Goal: Use online tool/utility: Utilize a website feature to perform a specific function

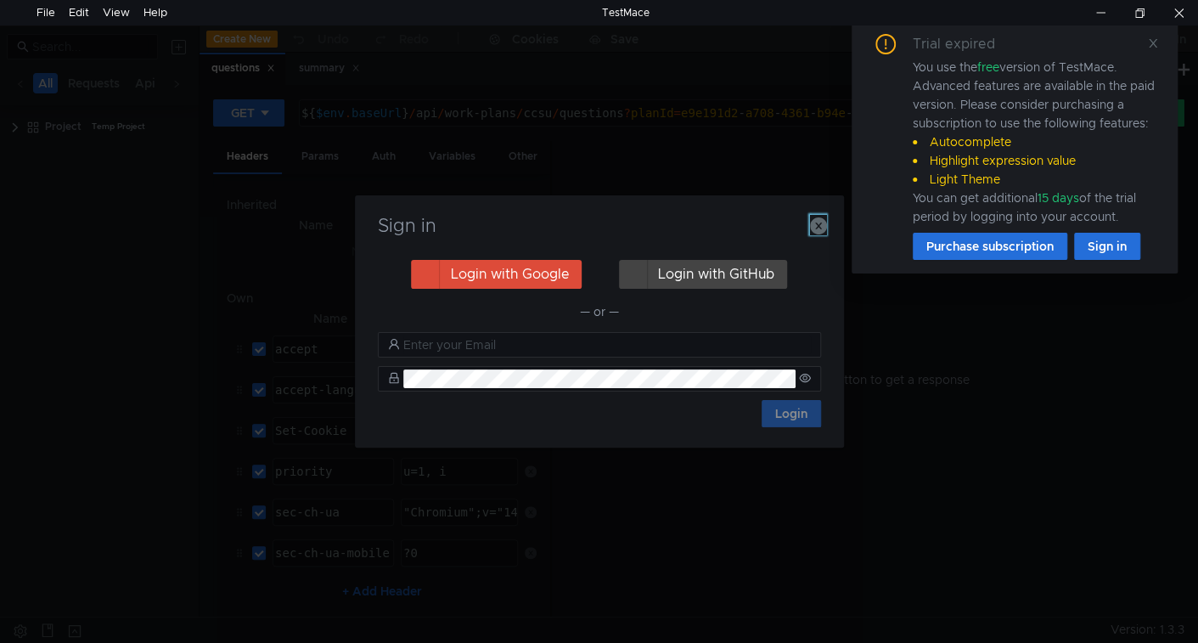
click at [825, 222] on icon "button" at bounding box center [818, 225] width 17 height 17
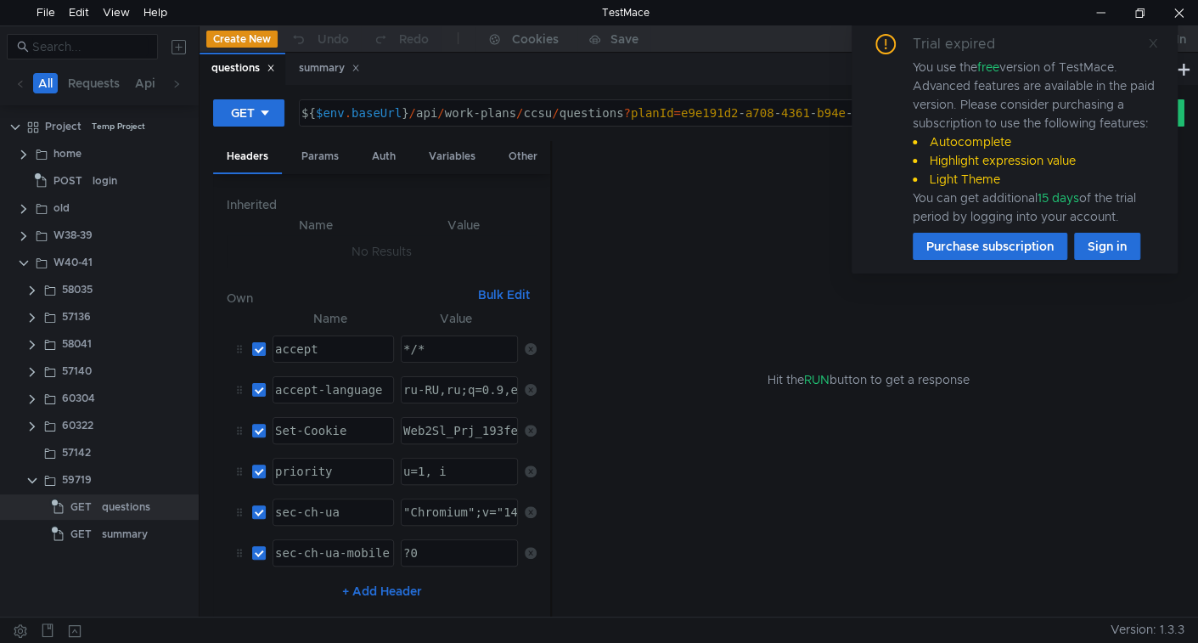
click at [1152, 48] on icon at bounding box center [1153, 43] width 12 height 12
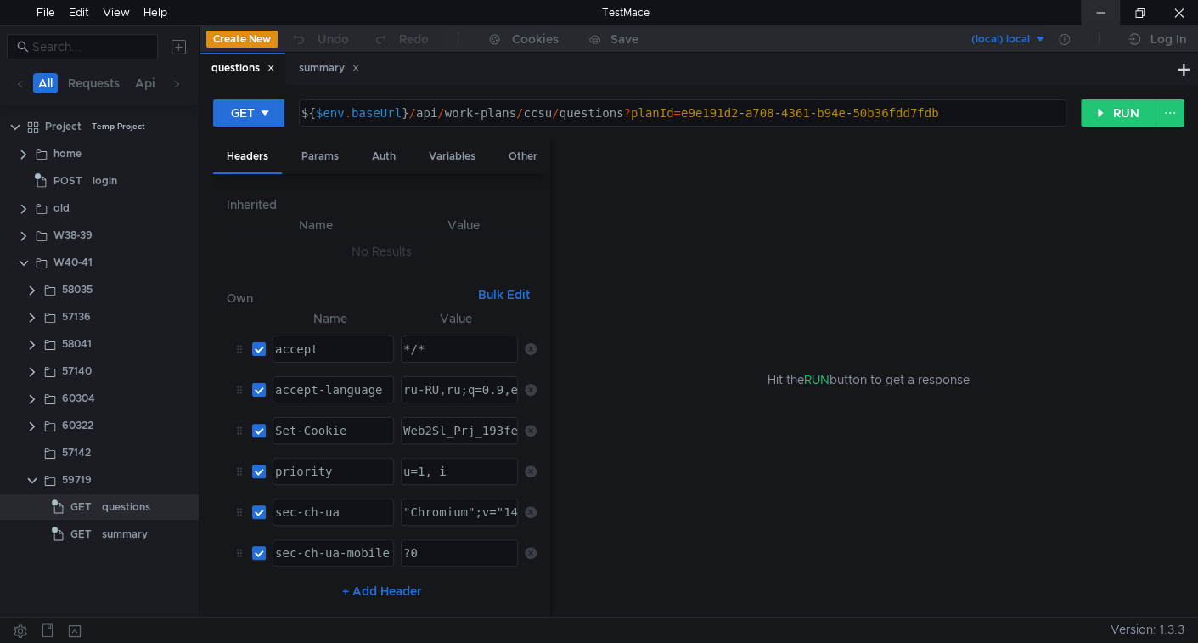
click at [1086, 17] on div at bounding box center [1100, 12] width 39 height 25
drag, startPoint x: 58, startPoint y: 458, endPoint x: 21, endPoint y: 508, distance: 62.0
click at [21, 508] on div "GET questions" at bounding box center [99, 506] width 199 height 25
click at [182, 508] on icon at bounding box center [182, 507] width 12 height 12
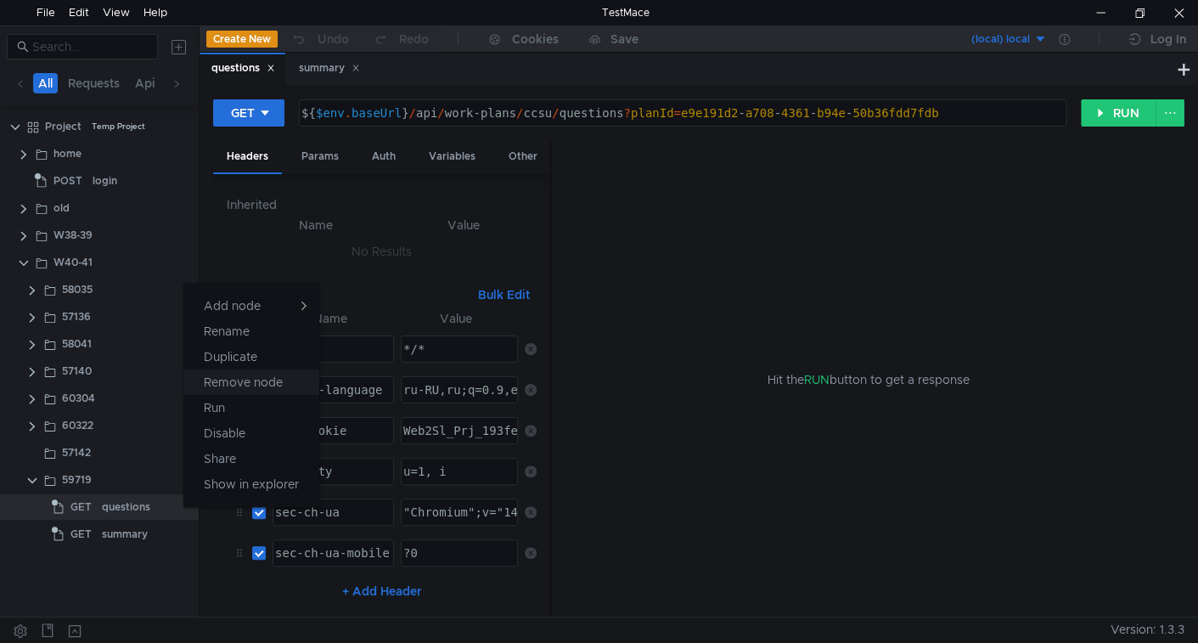
click at [255, 378] on app-tour-anchor "Remove node" at bounding box center [243, 382] width 79 height 20
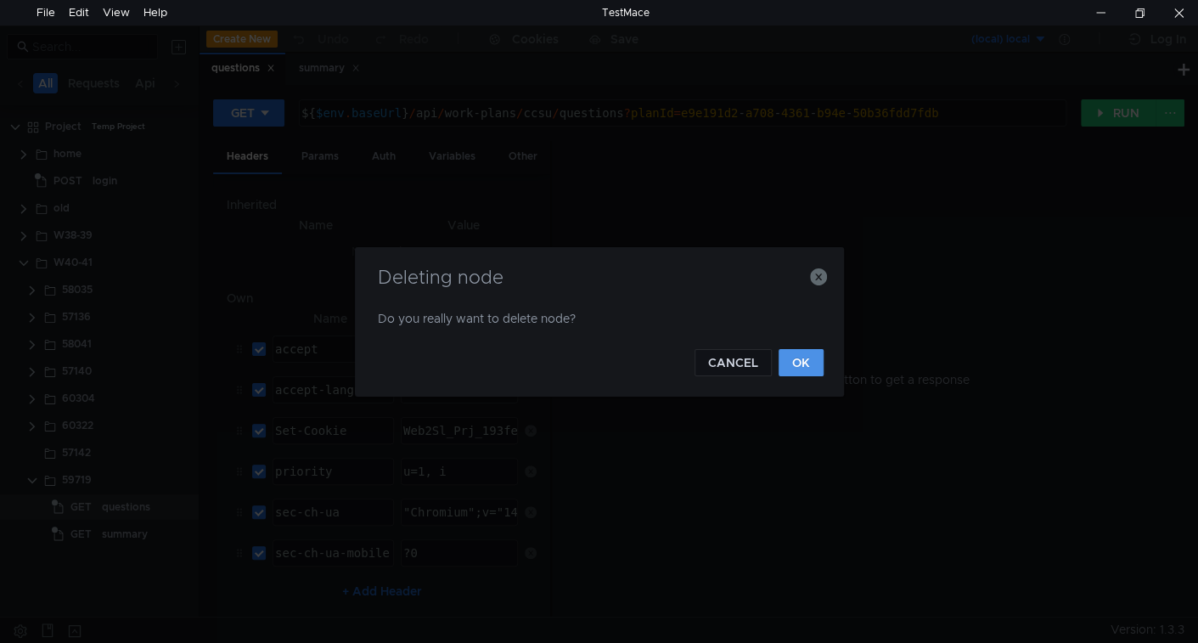
click at [795, 365] on button "OK" at bounding box center [801, 362] width 45 height 27
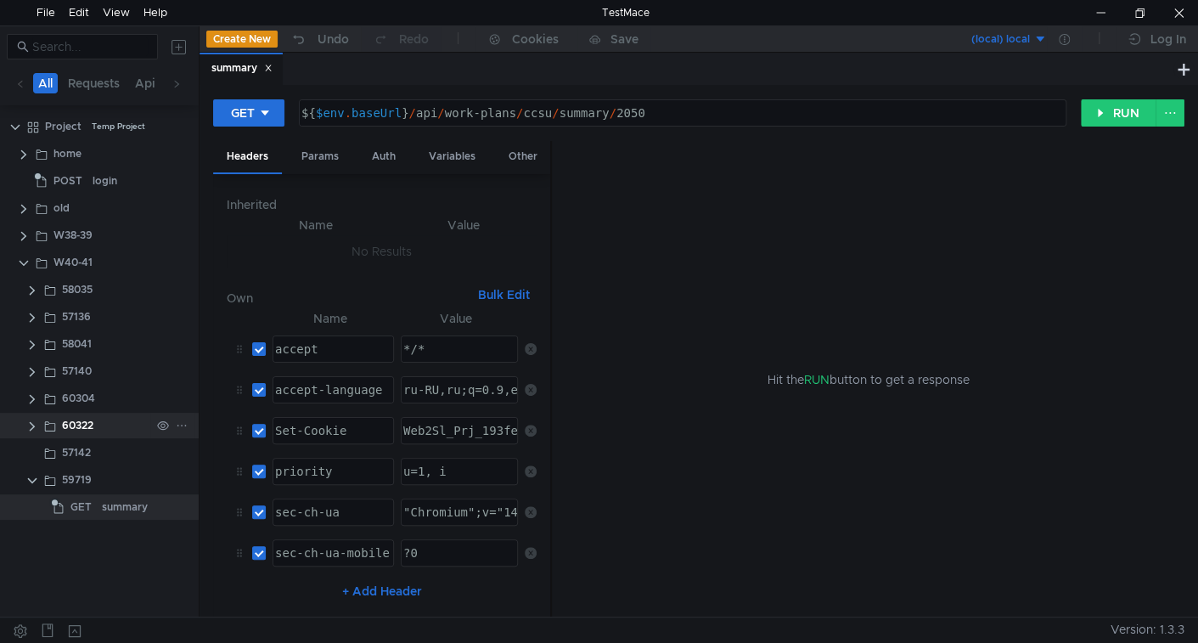
click at [30, 428] on clr-icon at bounding box center [32, 426] width 14 height 14
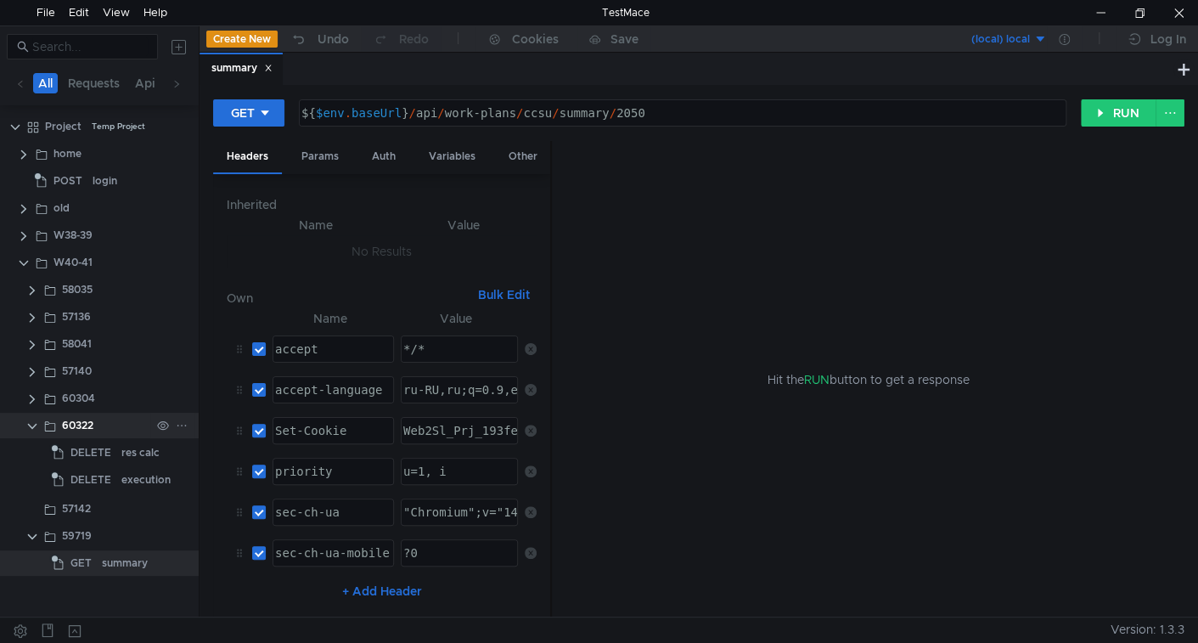
click at [30, 428] on clr-icon at bounding box center [32, 426] width 14 height 14
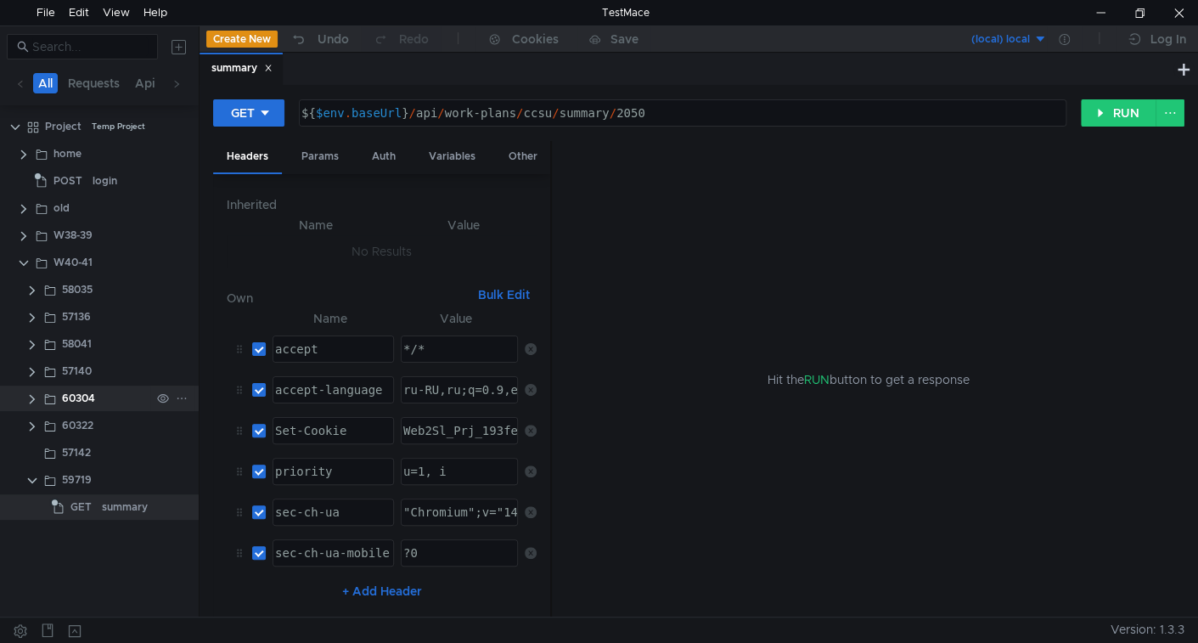
click at [35, 398] on clr-icon at bounding box center [32, 399] width 14 height 14
click at [31, 372] on clr-icon at bounding box center [32, 372] width 14 height 14
click at [82, 397] on span "GET" at bounding box center [80, 398] width 21 height 25
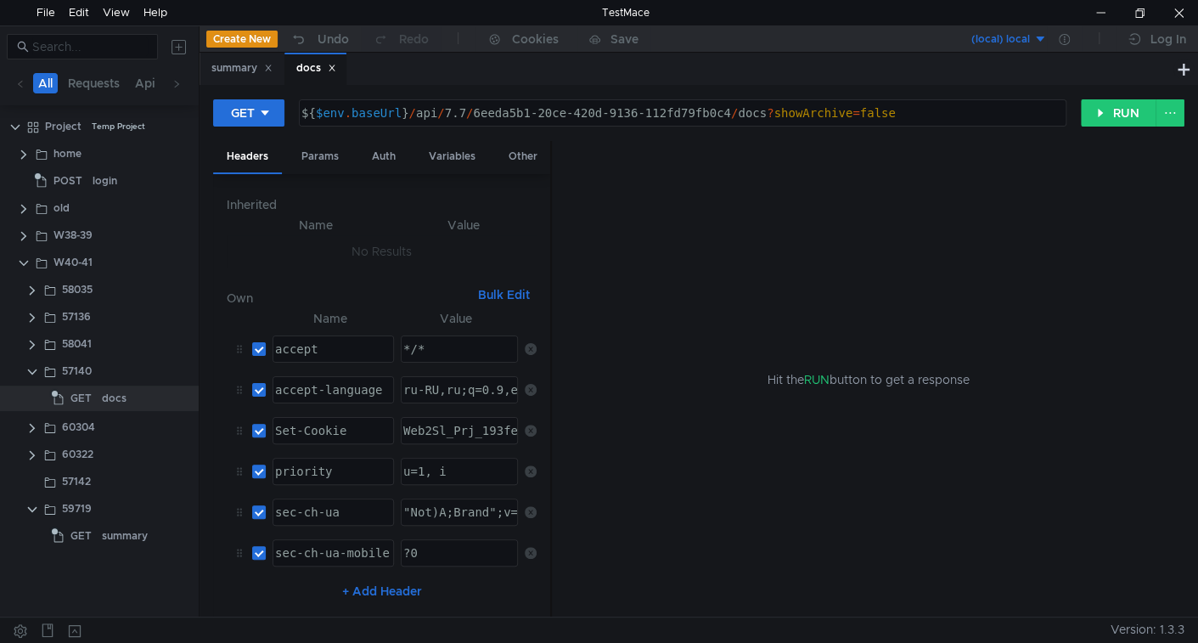
type textarea "${$env.baseUrl}/api/7.7/6eeda5b1-20ce-420d-9136-112fd79fb0c4/docs?showArchive=f…"
click at [425, 110] on div "${ $env . baseUrl } / api / 7.7 / 6eeda5b1-20ce-420d-9136-112fd79fb0c4 / docs ?…" at bounding box center [681, 126] width 766 height 41
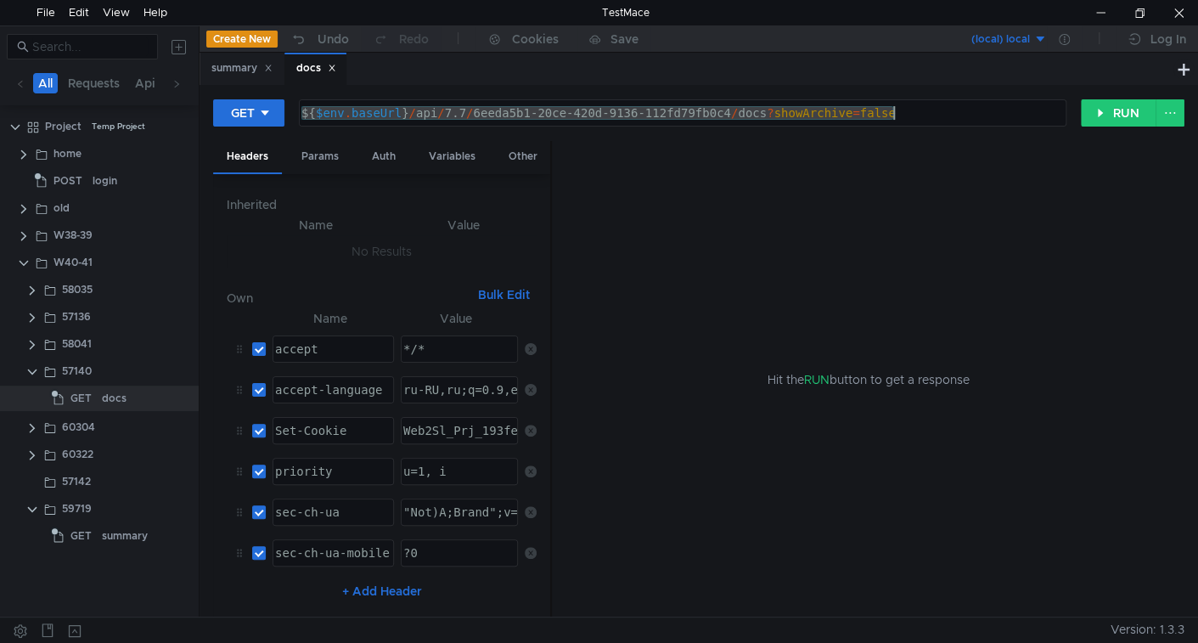
drag, startPoint x: 425, startPoint y: 110, endPoint x: 443, endPoint y: 112, distance: 18.9
click at [443, 112] on div "${ $env . baseUrl } / api / 7.7 / 6eeda5b1-20ce-420d-9136-112fd79fb0c4 / docs ?…" at bounding box center [681, 126] width 766 height 41
click at [443, 113] on div "${ $env . baseUrl } / api / 7.7 / 6eeda5b1-20ce-420d-9136-112fd79fb0c4 / docs ?…" at bounding box center [683, 112] width 766 height 25
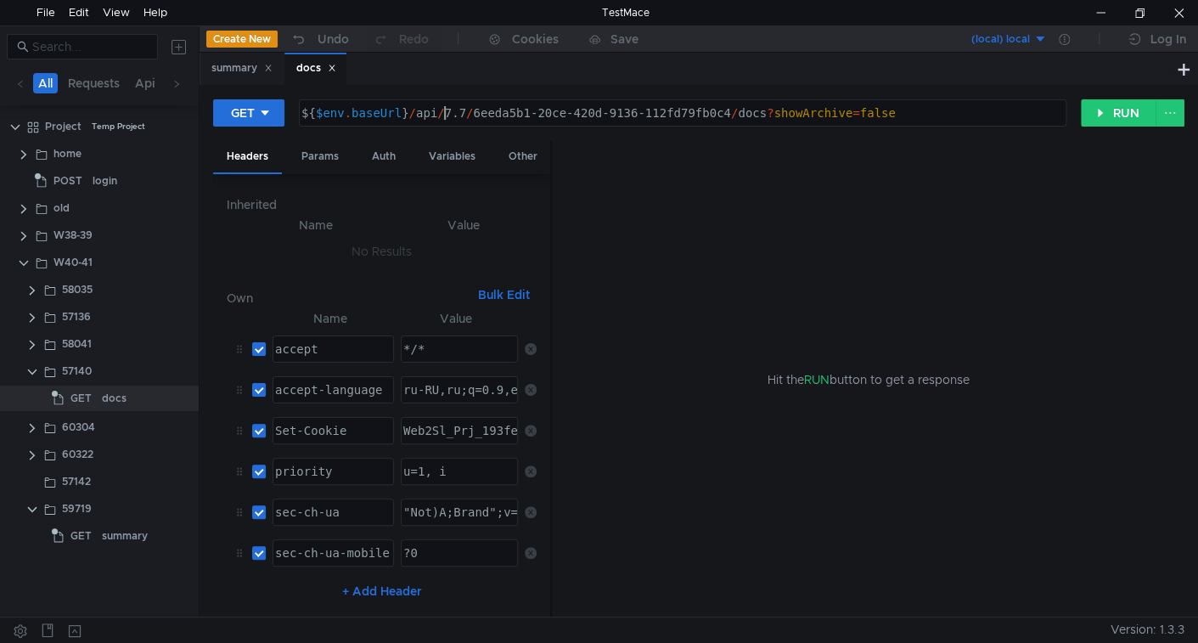
click at [423, 107] on div "${ $env . baseUrl } / api / 7.7 / 6eeda5b1-20ce-420d-9136-112fd79fb0c4 / docs ?…" at bounding box center [681, 126] width 766 height 41
drag, startPoint x: 423, startPoint y: 107, endPoint x: 477, endPoint y: 112, distance: 54.6
click at [477, 112] on div "${ $env . baseUrl } / api / 7.7 / 6eeda5b1-20ce-420d-9136-112fd79fb0c4 / docs ?…" at bounding box center [681, 126] width 766 height 41
click at [1106, 110] on button "RUN" at bounding box center [1119, 112] width 76 height 27
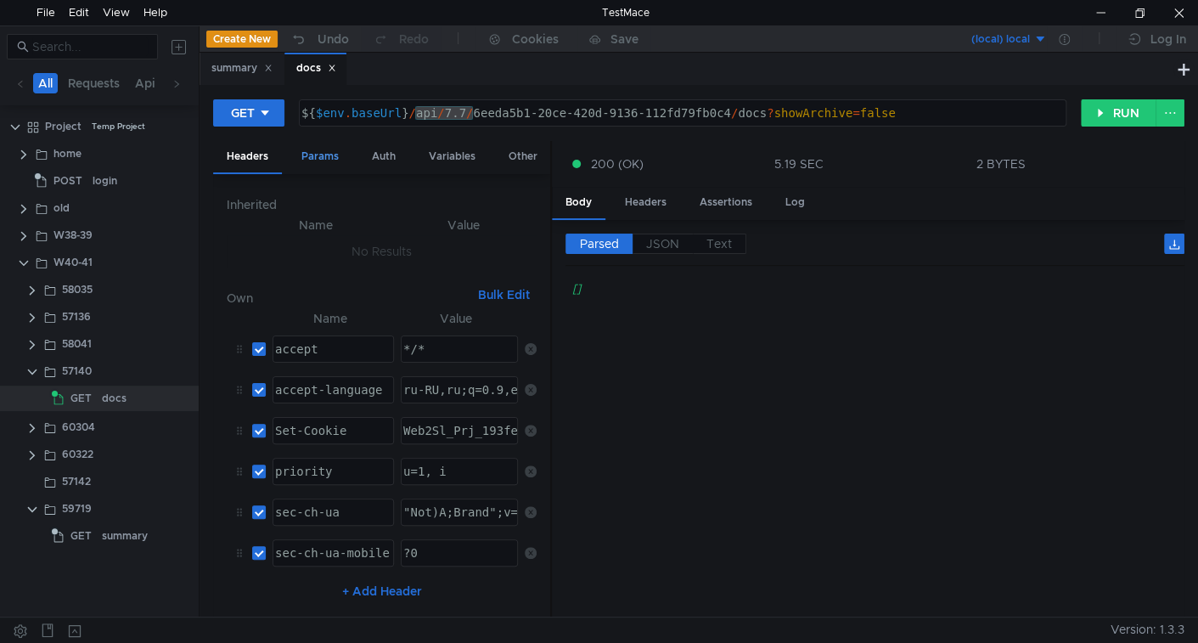
click at [312, 159] on div "Params" at bounding box center [320, 156] width 65 height 31
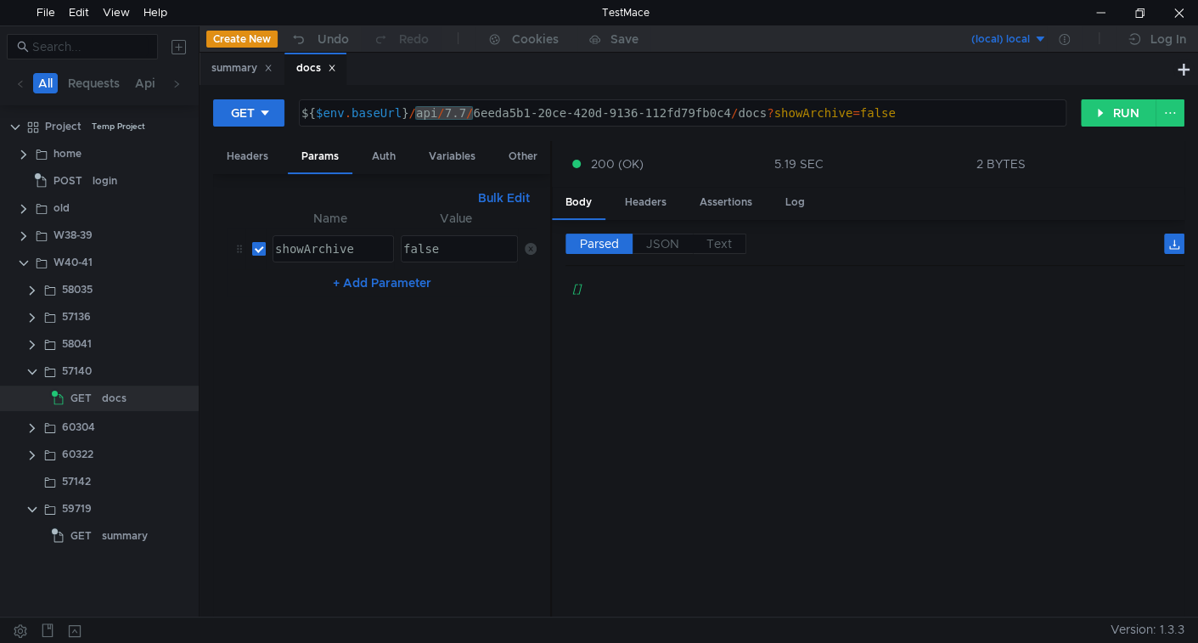
click at [259, 245] on input "checkbox" at bounding box center [259, 249] width 14 height 14
click at [1107, 112] on button "RUN" at bounding box center [1119, 112] width 76 height 27
click at [260, 243] on input "checkbox" at bounding box center [259, 249] width 14 height 14
checkbox input "true"
click at [95, 53] on input at bounding box center [89, 46] width 115 height 19
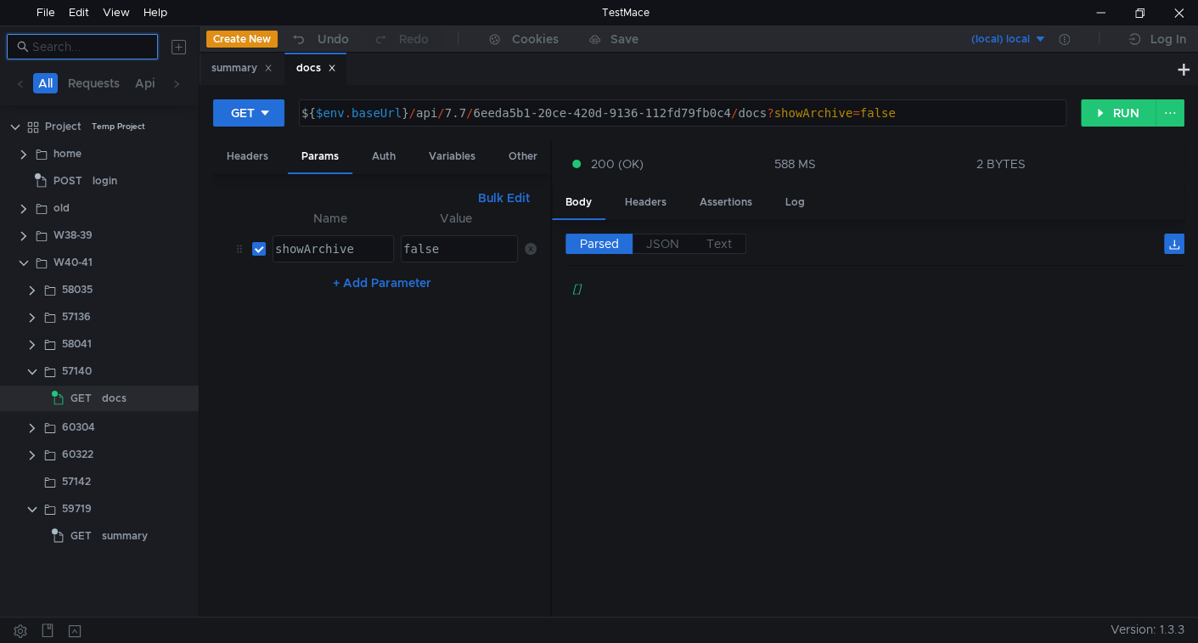
paste input "58031"
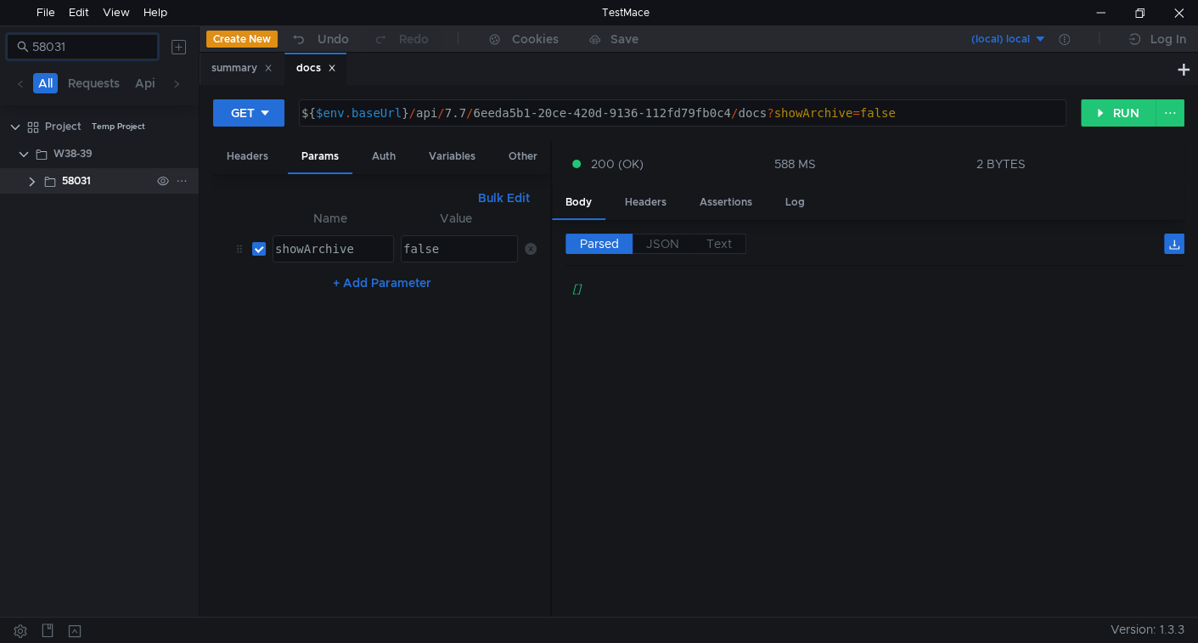
type input "58031"
click at [37, 180] on clr-icon at bounding box center [32, 182] width 14 height 14
click at [109, 53] on input "58031" at bounding box center [89, 46] width 115 height 19
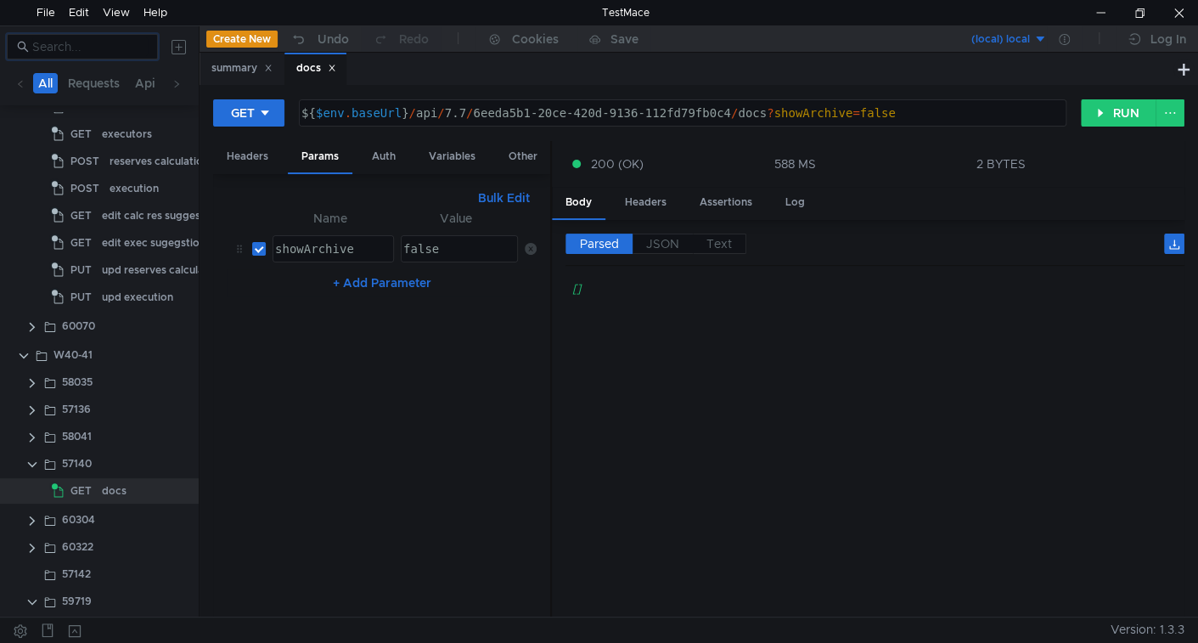
scroll to position [84, 0]
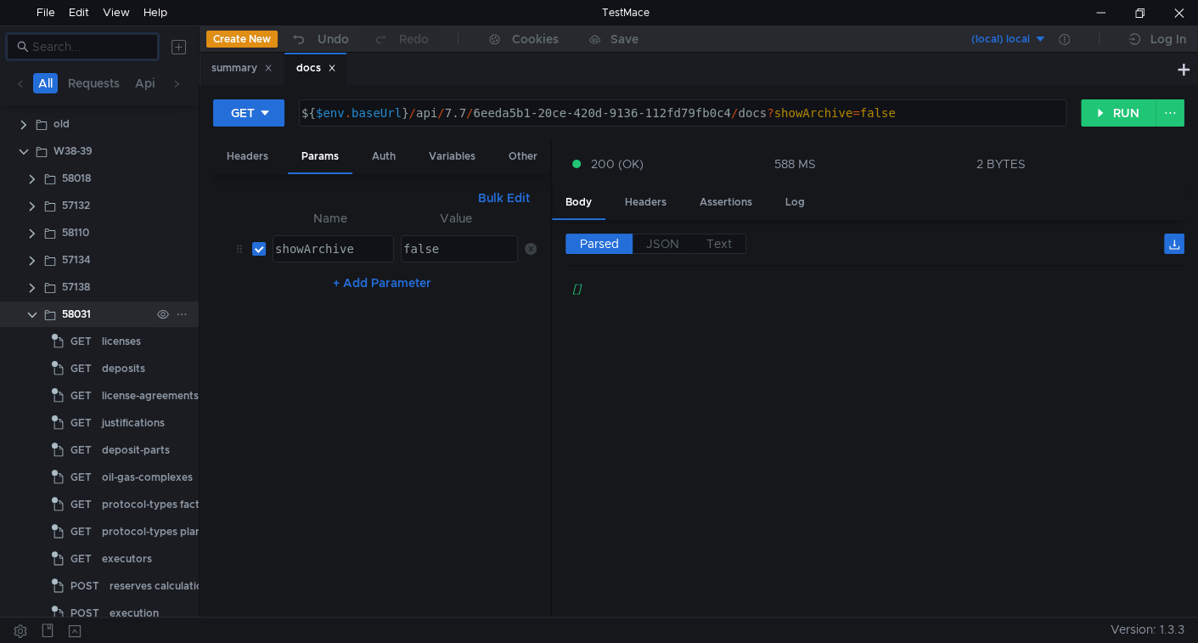
click at [34, 314] on clr-icon at bounding box center [32, 315] width 14 height 14
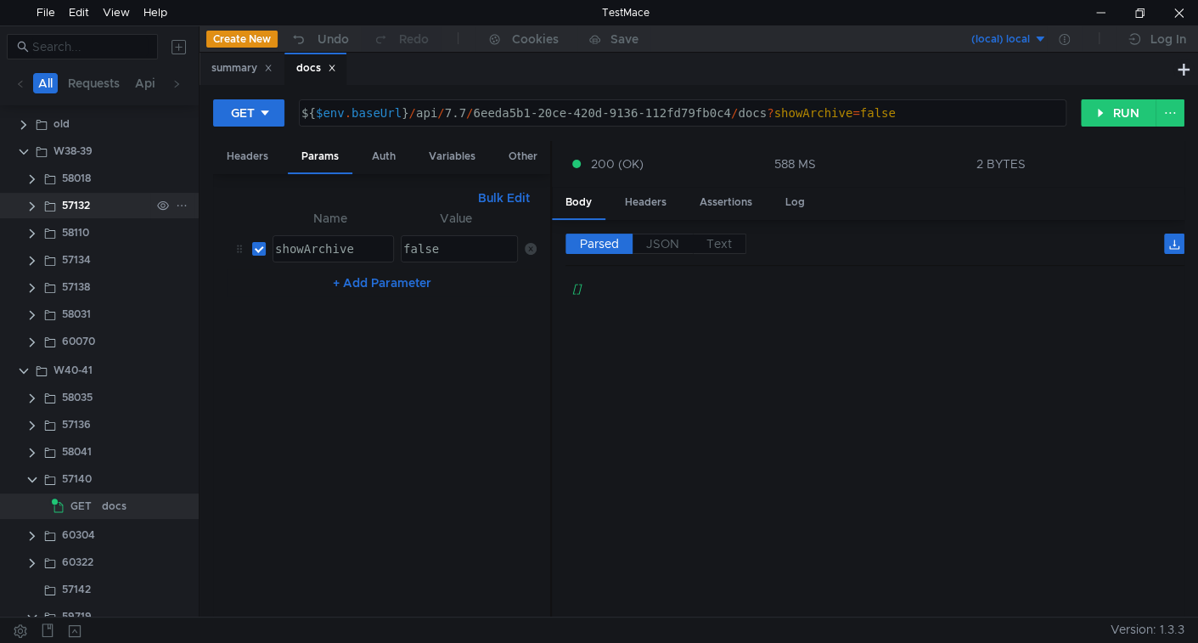
scroll to position [0, 0]
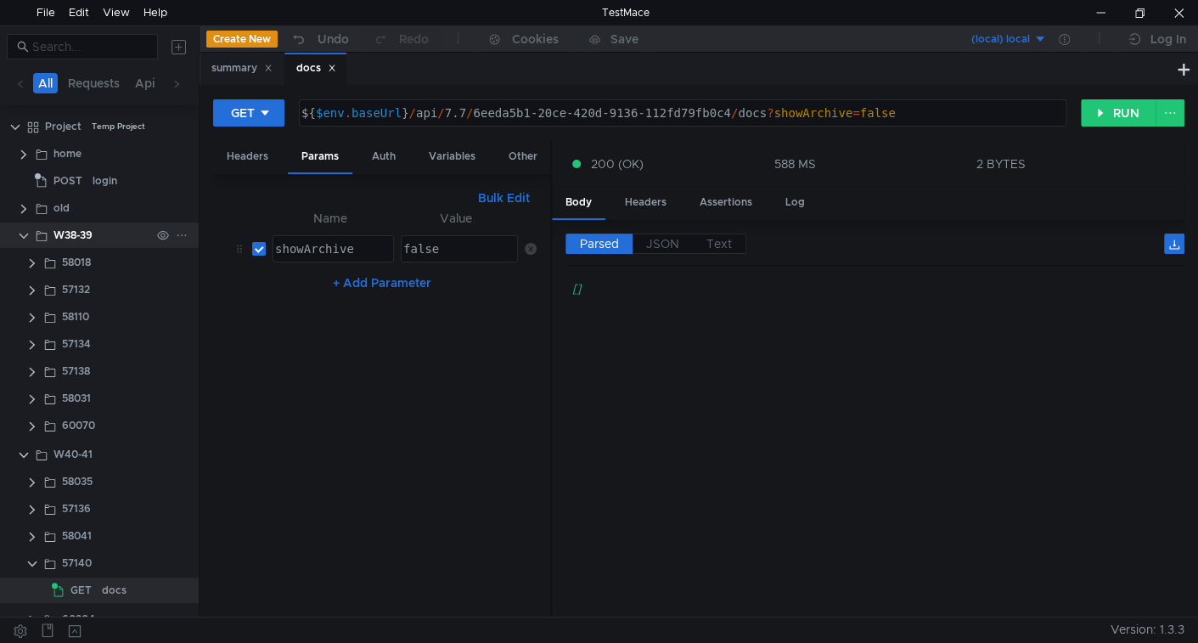
click at [23, 234] on clr-icon at bounding box center [24, 236] width 14 height 14
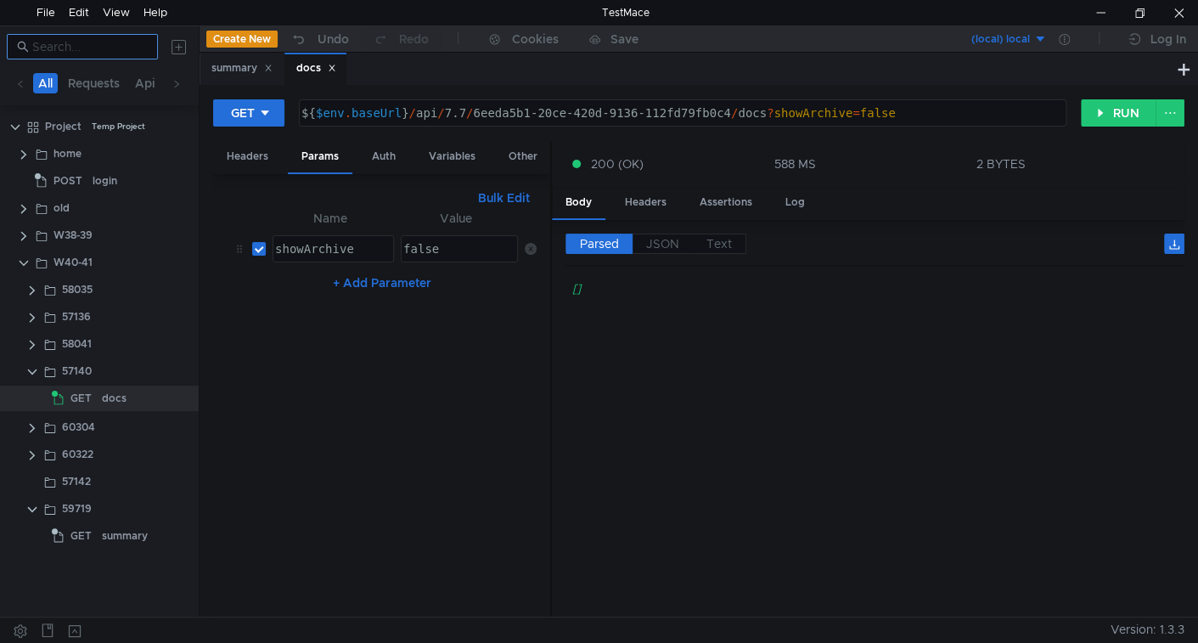
click at [74, 51] on input at bounding box center [89, 46] width 115 height 19
paste input "58031"
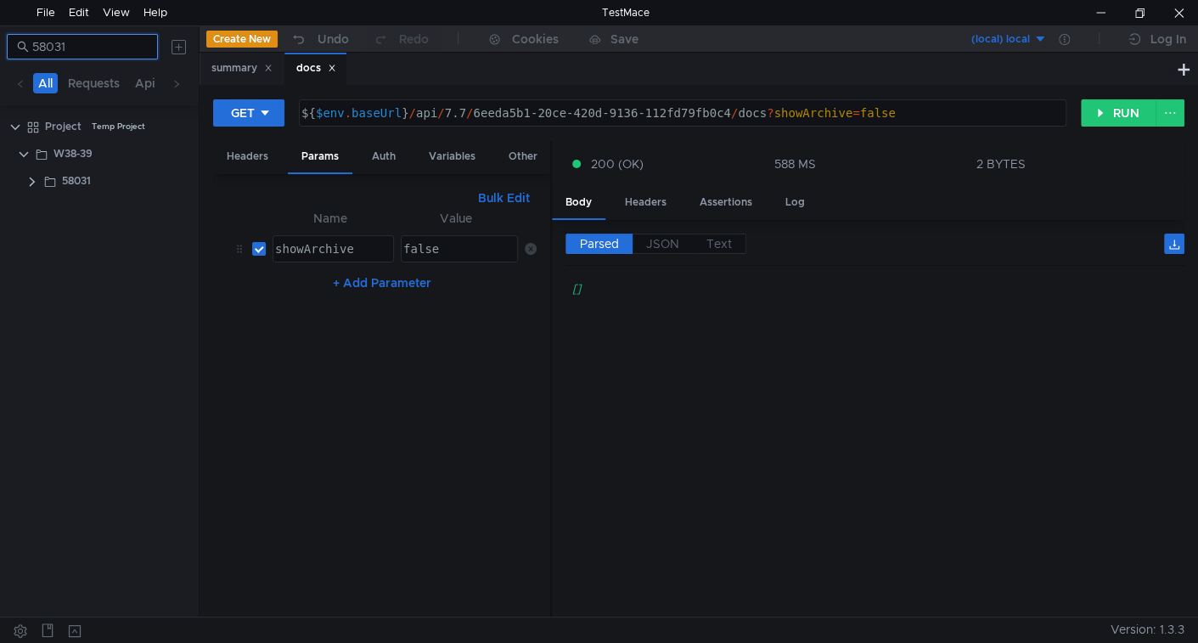
type input "58031"
click at [70, 183] on div "58031" at bounding box center [76, 180] width 29 height 25
click at [98, 44] on input "58031" at bounding box center [89, 46] width 115 height 19
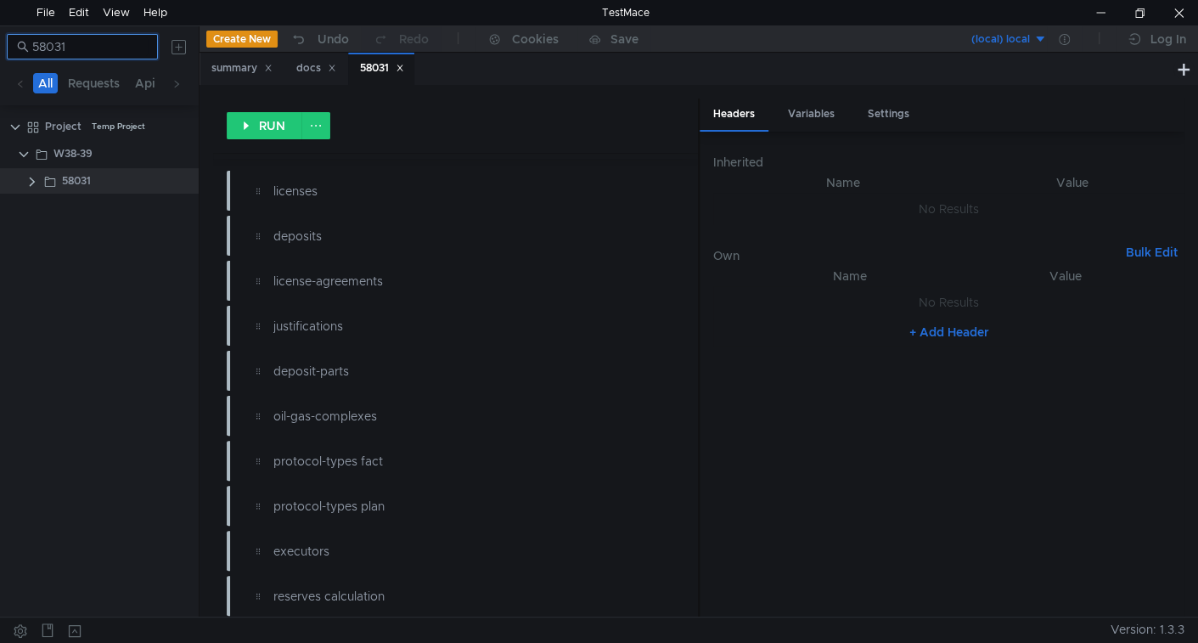
click at [98, 44] on input "58031" at bounding box center [89, 46] width 115 height 19
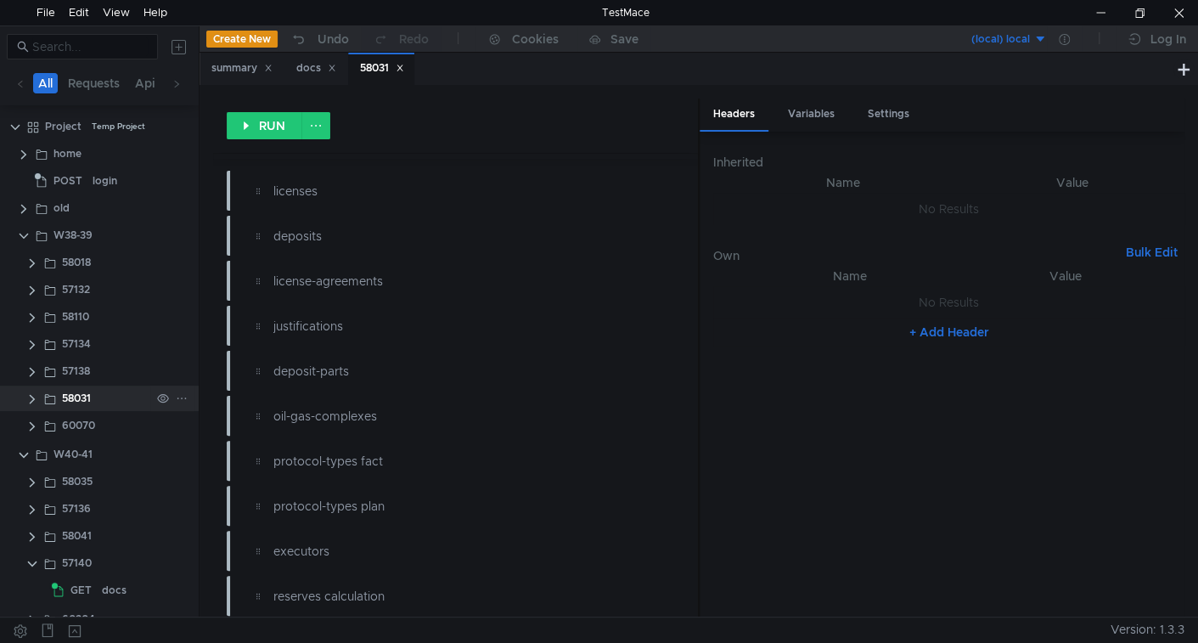
click at [31, 400] on clr-icon at bounding box center [32, 399] width 14 height 14
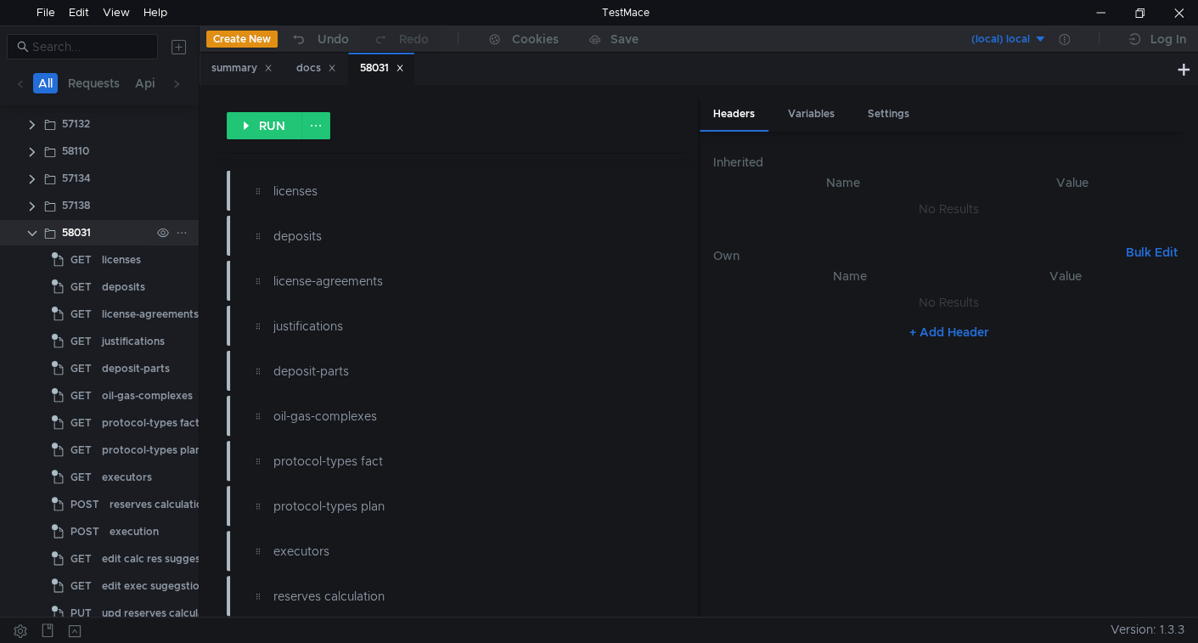
scroll to position [169, 0]
click at [119, 253] on div "licenses" at bounding box center [121, 256] width 39 height 25
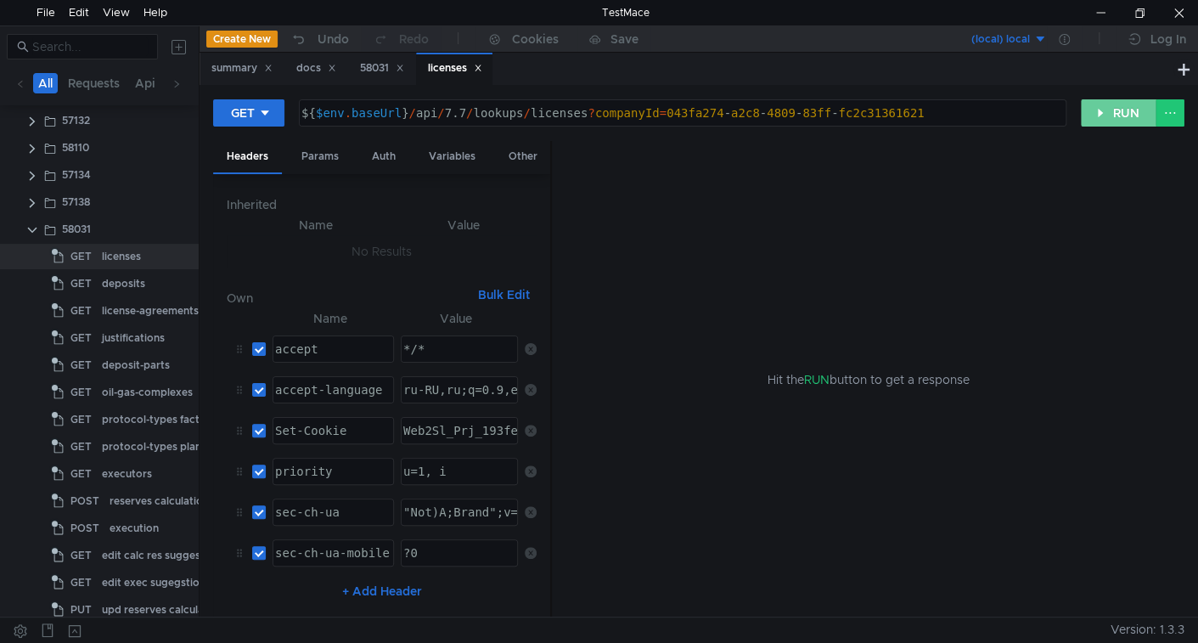
click at [1108, 104] on button "RUN" at bounding box center [1119, 112] width 76 height 27
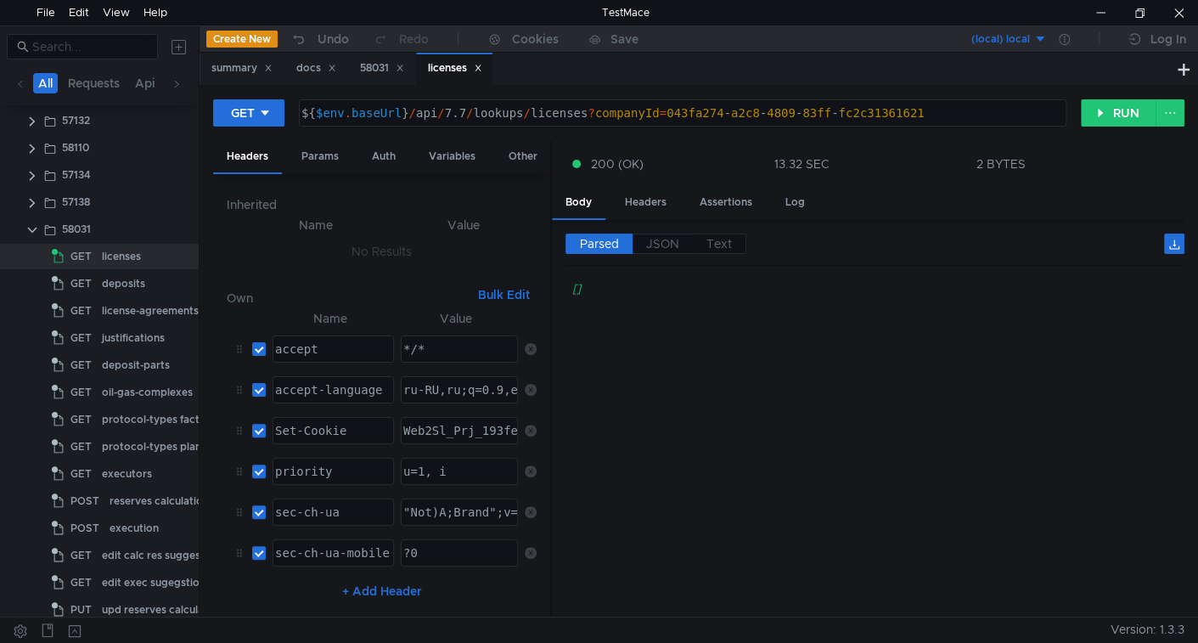
click at [679, 116] on div "${ $env . baseUrl } / api / 7.7 / lookups / licenses ? companyId = 043fa274 - a…" at bounding box center [681, 126] width 766 height 41
drag, startPoint x: 679, startPoint y: 116, endPoint x: 886, endPoint y: 110, distance: 207.3
click at [886, 110] on div "${ $env . baseUrl } / api / 7.7 / lookups / licenses ? companyId = 043fa274 - a…" at bounding box center [681, 126] width 766 height 41
click at [313, 143] on div "Params" at bounding box center [320, 156] width 65 height 31
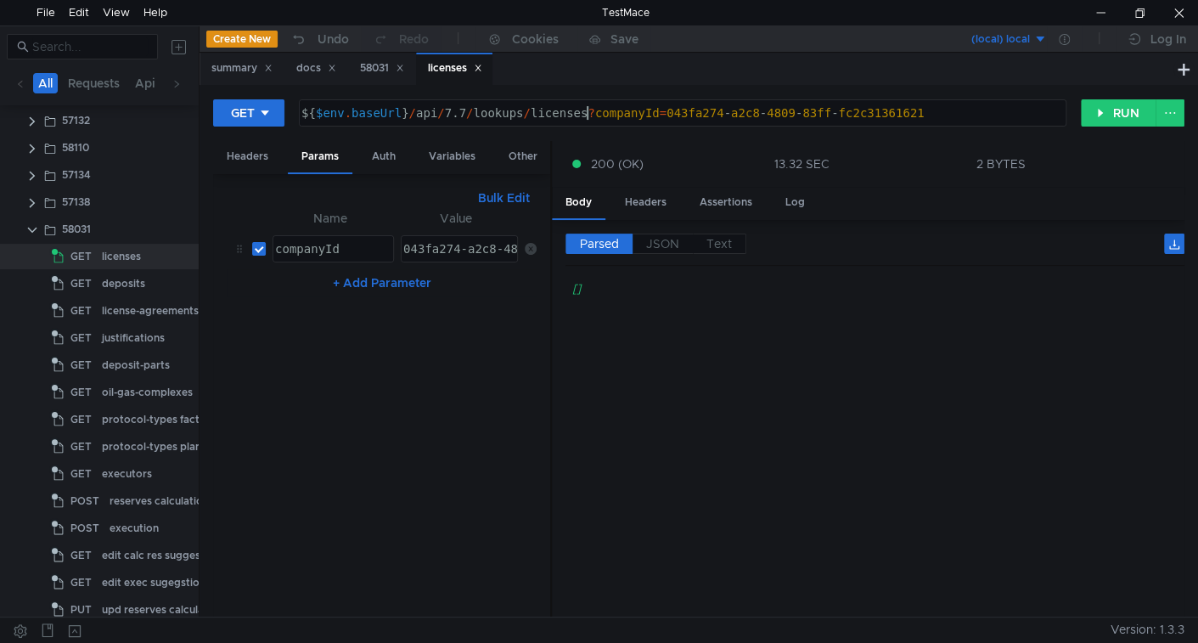
click at [587, 107] on div "${ $env . baseUrl } / api / 7.7 / lookups / licenses ? companyId = 043fa274 - a…" at bounding box center [681, 126] width 766 height 41
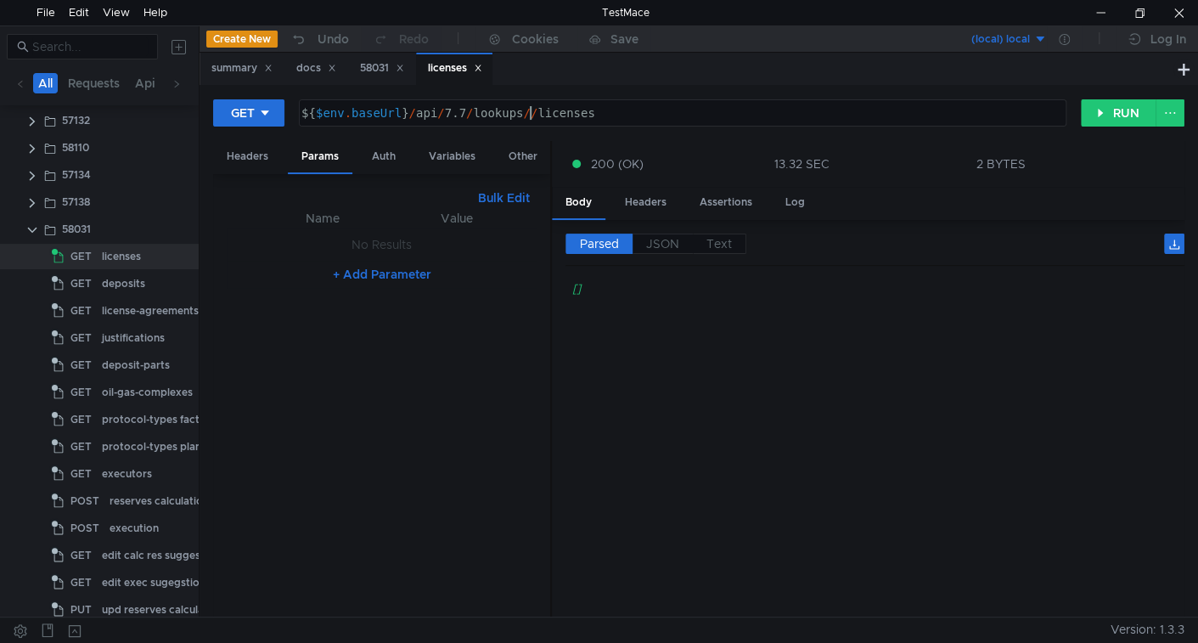
scroll to position [0, 15]
paste textarea "664185b7-e1d1-4d3d-846d-74dd4b5a317c"
type textarea "${$env.baseUrl}/api/7.7/lookups/664185b7-e1d1-4d3d-846d-74dd4b5a317c/licenses"
click at [1126, 108] on button "RUN" at bounding box center [1119, 112] width 76 height 27
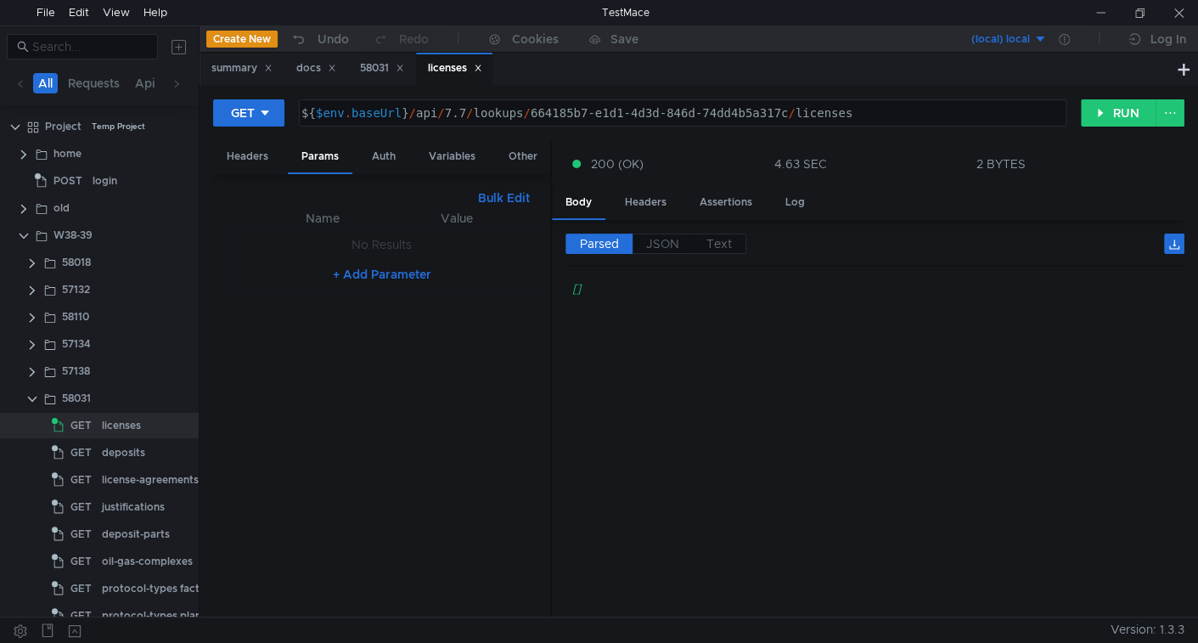
scroll to position [0, 15]
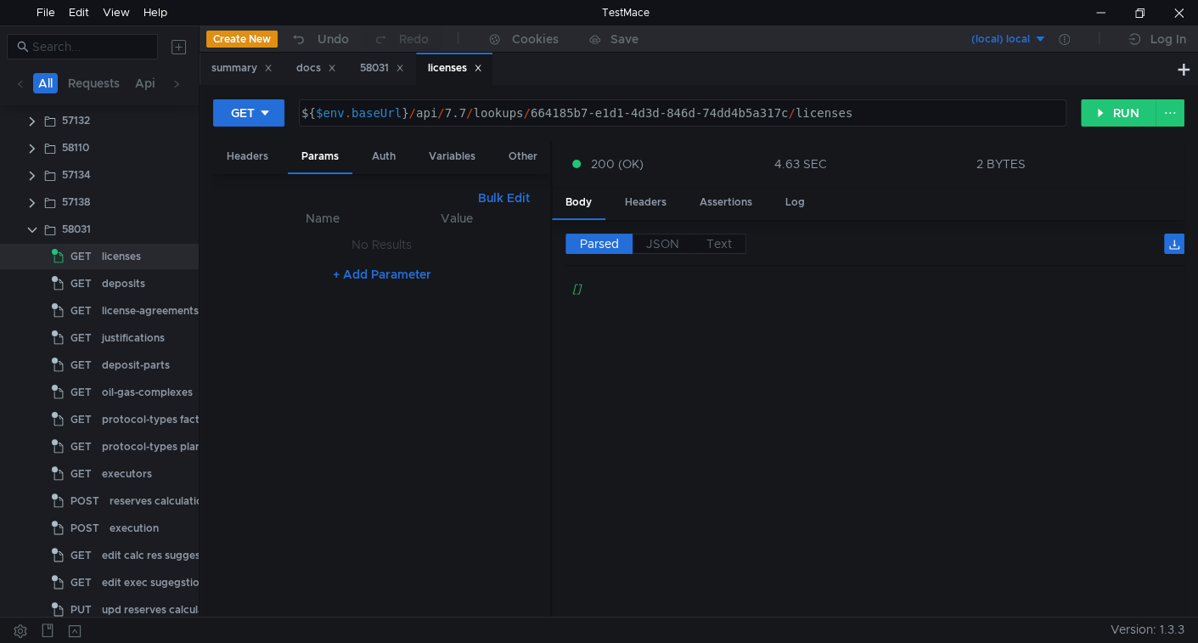
click at [1076, 124] on div "GET ${$env.baseUrl}/api/7.7/lookups/664185b7-e1d1-4d3d-846d-74dd4b5a317c/licens…" at bounding box center [647, 112] width 868 height 29
drag, startPoint x: 1104, startPoint y: 107, endPoint x: 1072, endPoint y: 153, distance: 55.6
click at [1105, 107] on button "RUN" at bounding box center [1119, 112] width 76 height 27
click at [1098, 115] on button "RUN" at bounding box center [1119, 112] width 76 height 27
click at [1104, 106] on button "RUN" at bounding box center [1119, 112] width 76 height 27
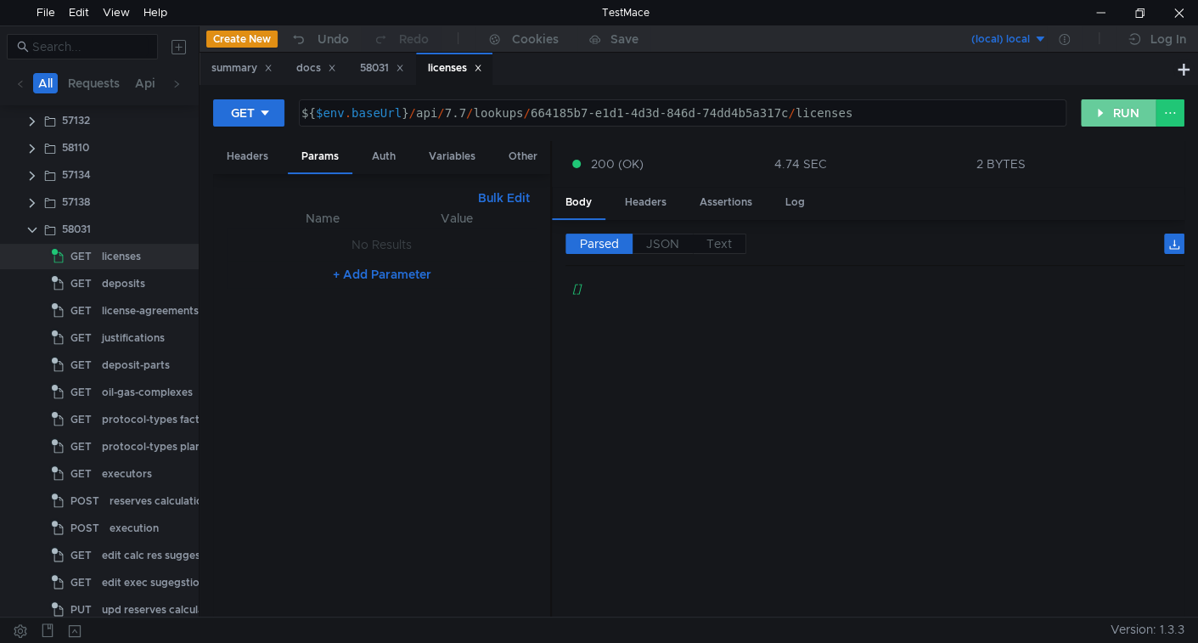
click at [1124, 109] on button "RUN" at bounding box center [1119, 112] width 76 height 27
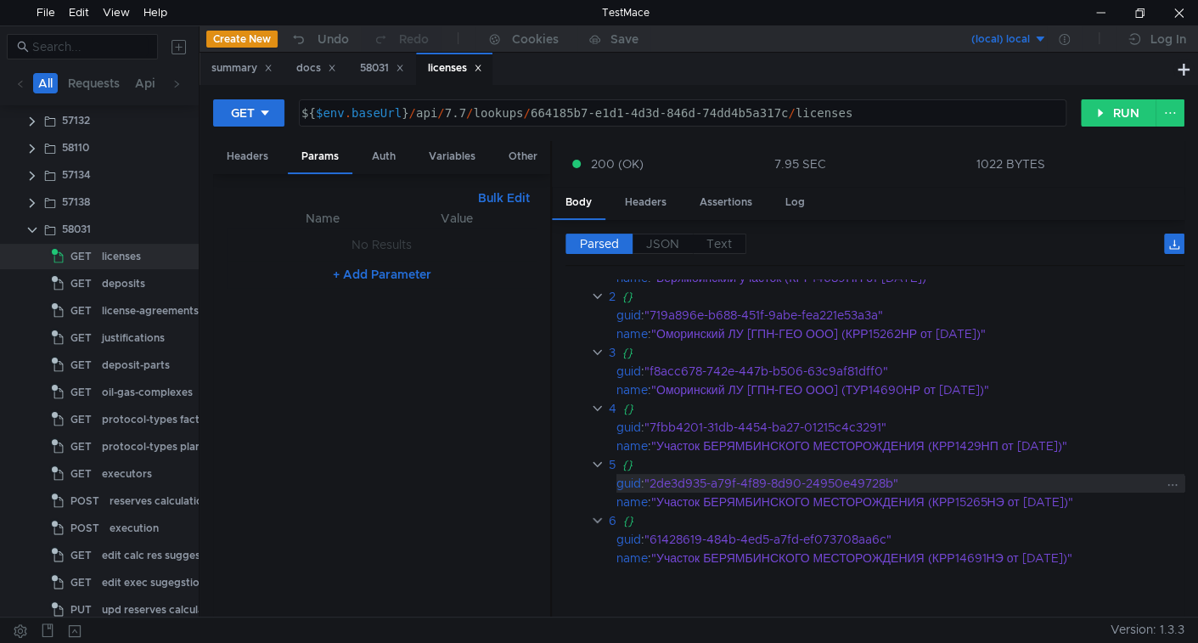
scroll to position [0, 0]
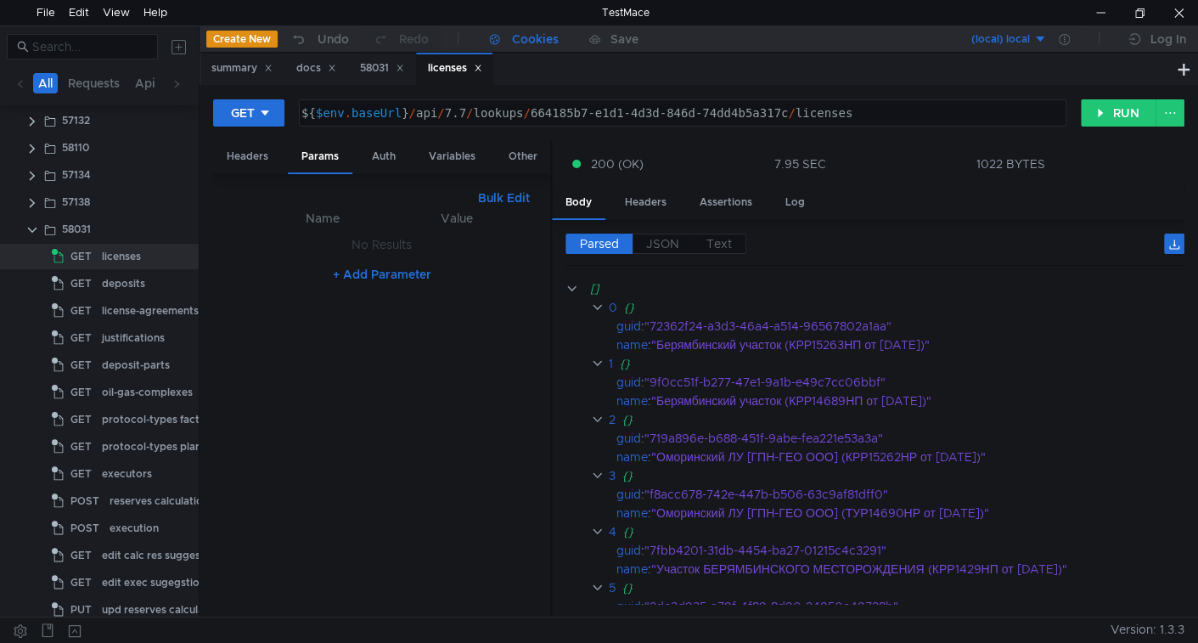
click at [538, 37] on div "Cookies" at bounding box center [535, 39] width 47 height 20
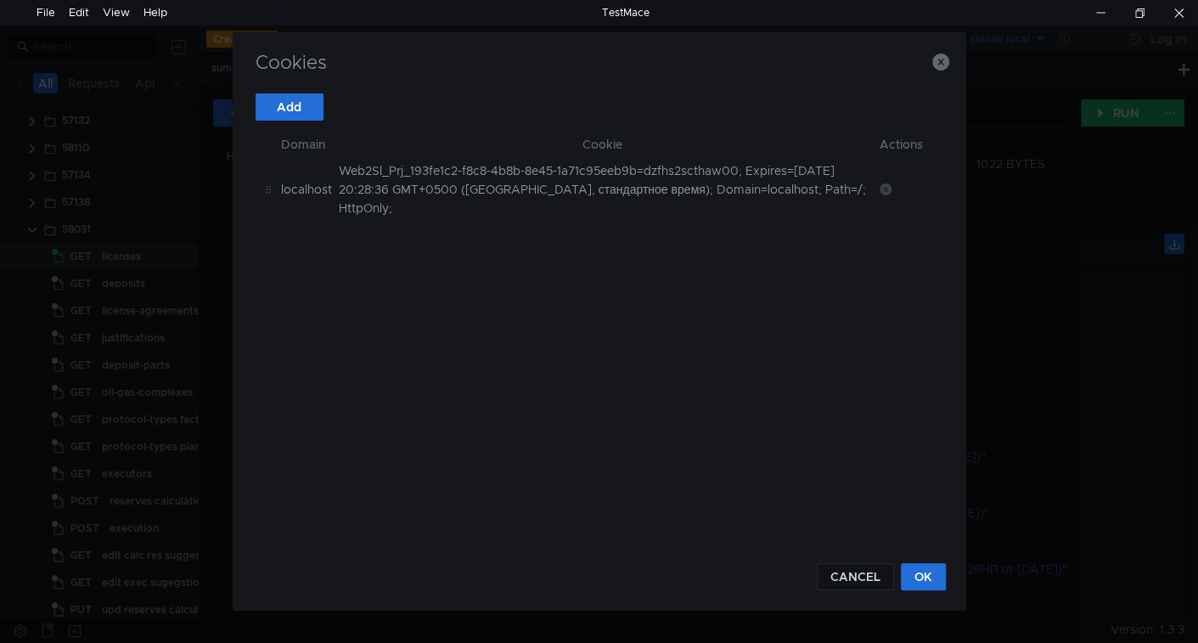
click at [888, 186] on icon at bounding box center [886, 189] width 12 height 12
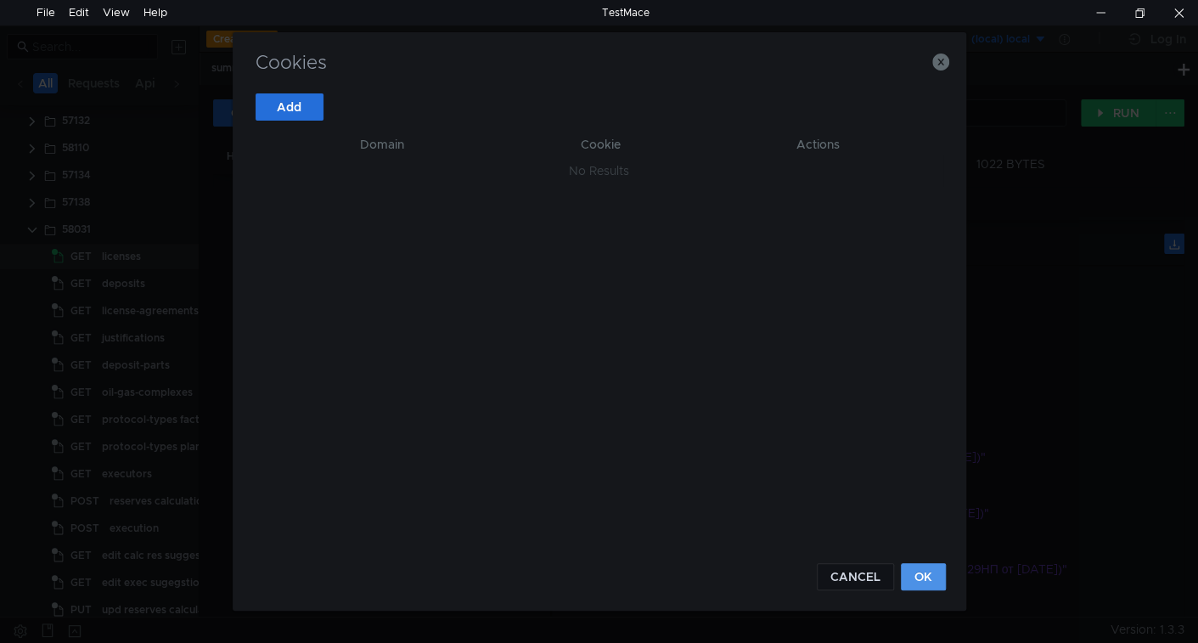
drag, startPoint x: 926, startPoint y: 569, endPoint x: 567, endPoint y: 458, distance: 375.2
click at [926, 569] on button "OK" at bounding box center [923, 576] width 45 height 27
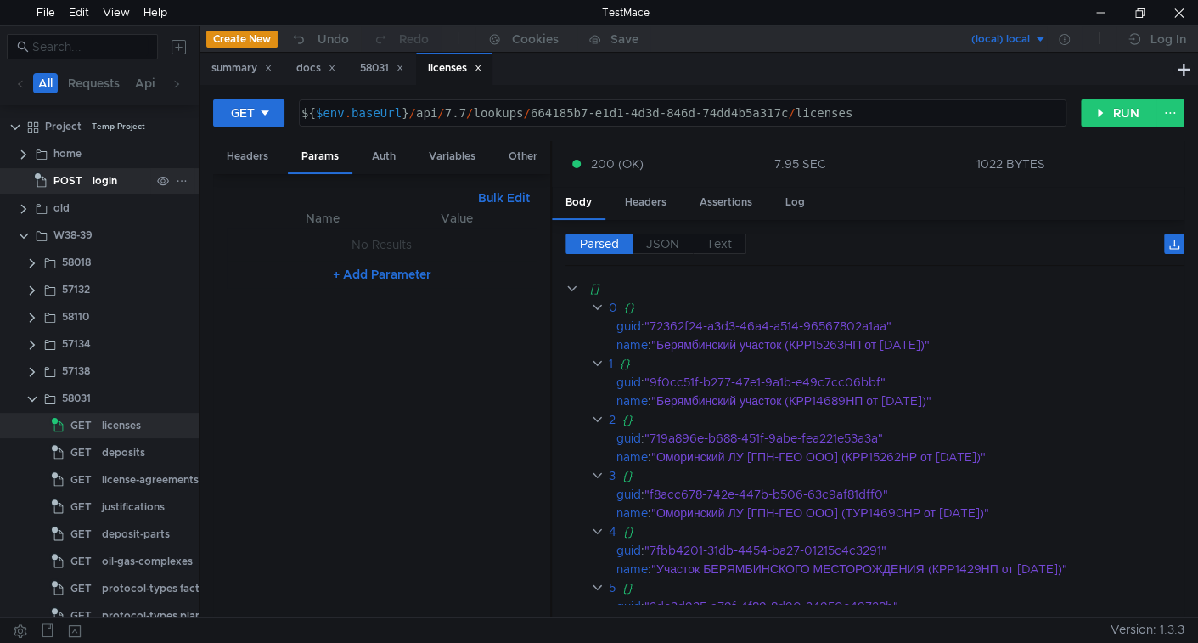
click at [70, 178] on span "POST" at bounding box center [67, 180] width 29 height 25
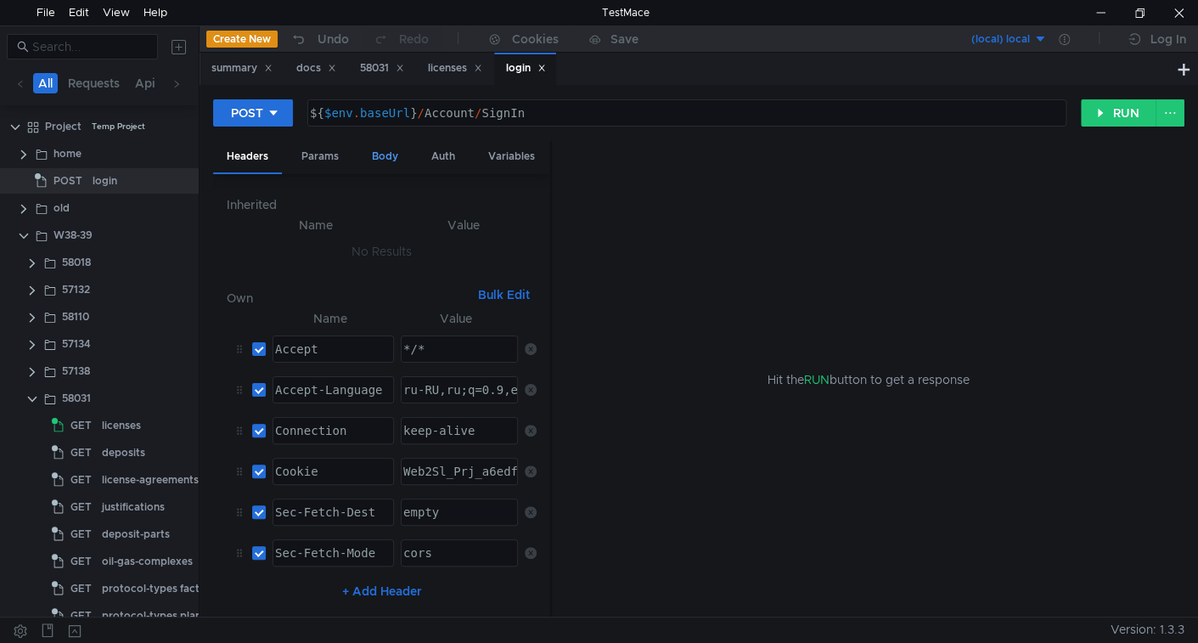
click at [370, 161] on div "Body" at bounding box center [384, 156] width 53 height 31
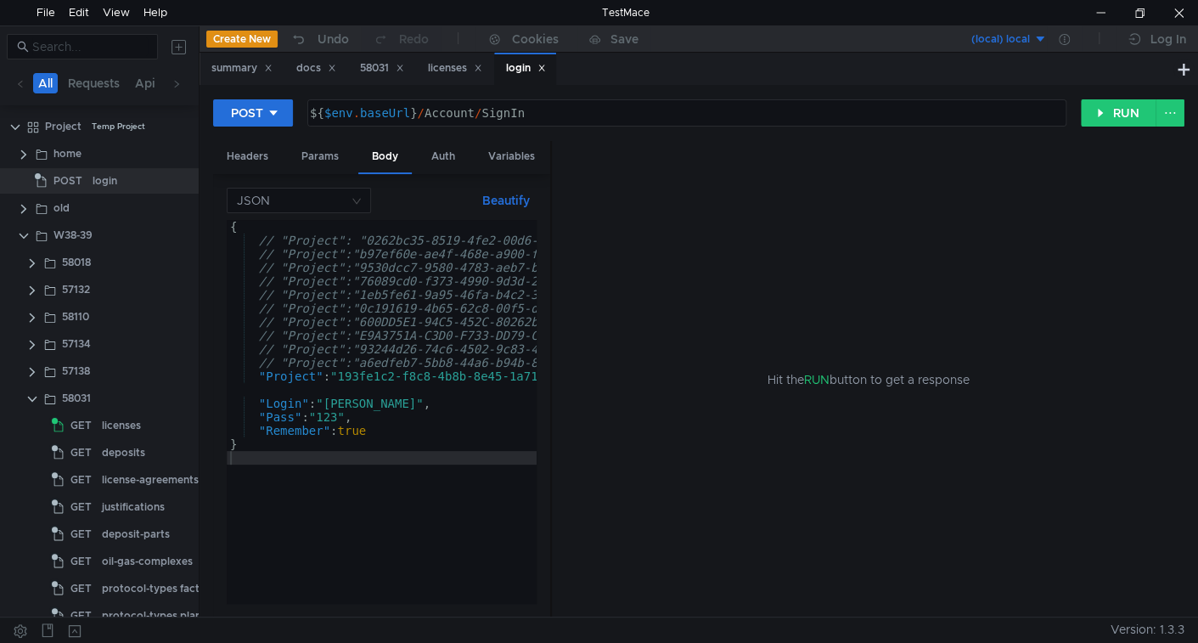
click at [360, 405] on div "{ // "Project": "0262bc35-8519-4fe2-00d6-75f081bc55e3", // uran DEV // "Project…" at bounding box center [605, 422] width 756 height 404
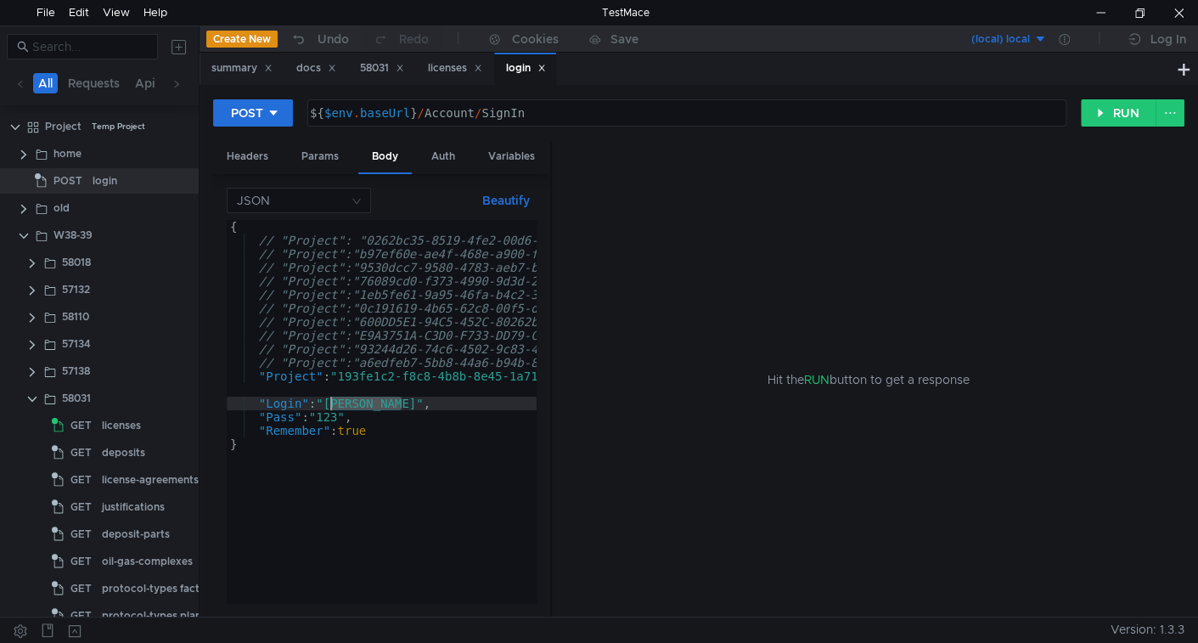
click at [360, 405] on div "{ // "Project": "0262bc35-8519-4fe2-00d6-75f081bc55e3", // uran DEV // "Project…" at bounding box center [605, 422] width 756 height 404
paste textarea "TestR"
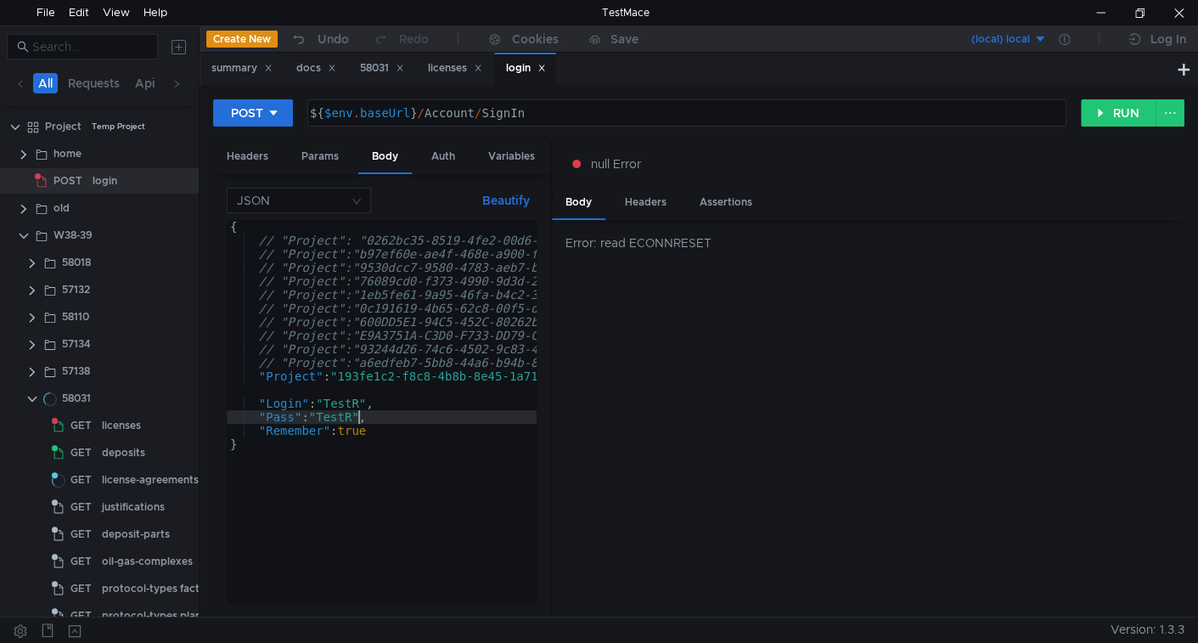
type textarea ""Pass": "TestR","
click at [698, 297] on div "Error: read ECONNRESET" at bounding box center [868, 418] width 633 height 397
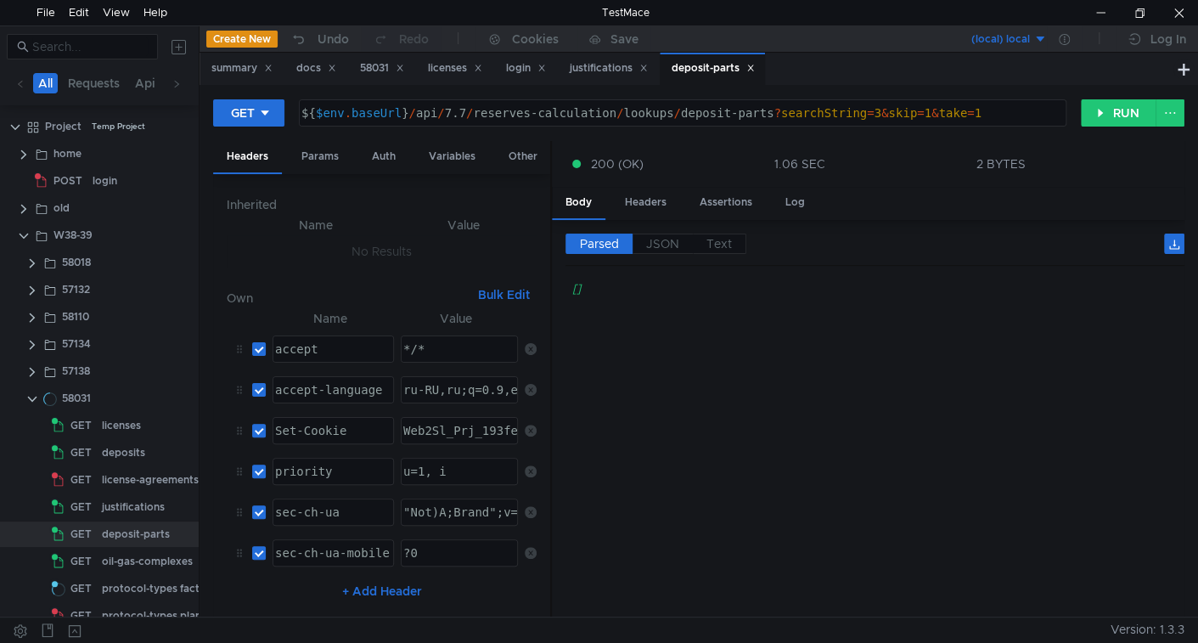
click at [755, 62] on div "deposit-parts" at bounding box center [713, 68] width 83 height 18
click at [755, 70] on icon at bounding box center [750, 68] width 8 height 8
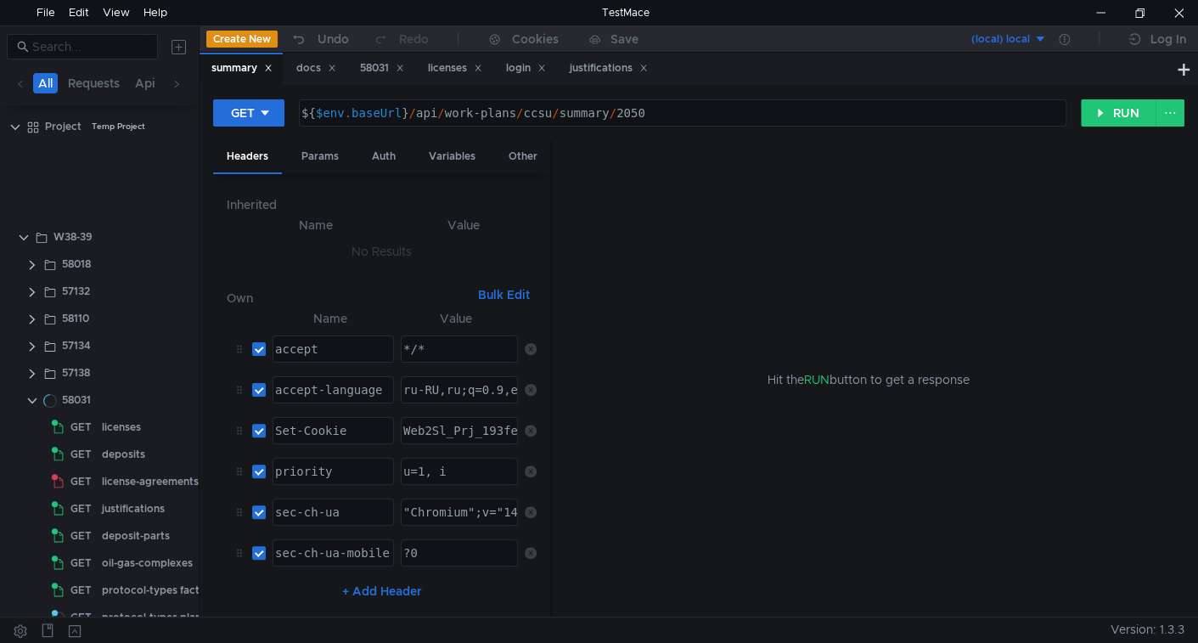
scroll to position [540, 0]
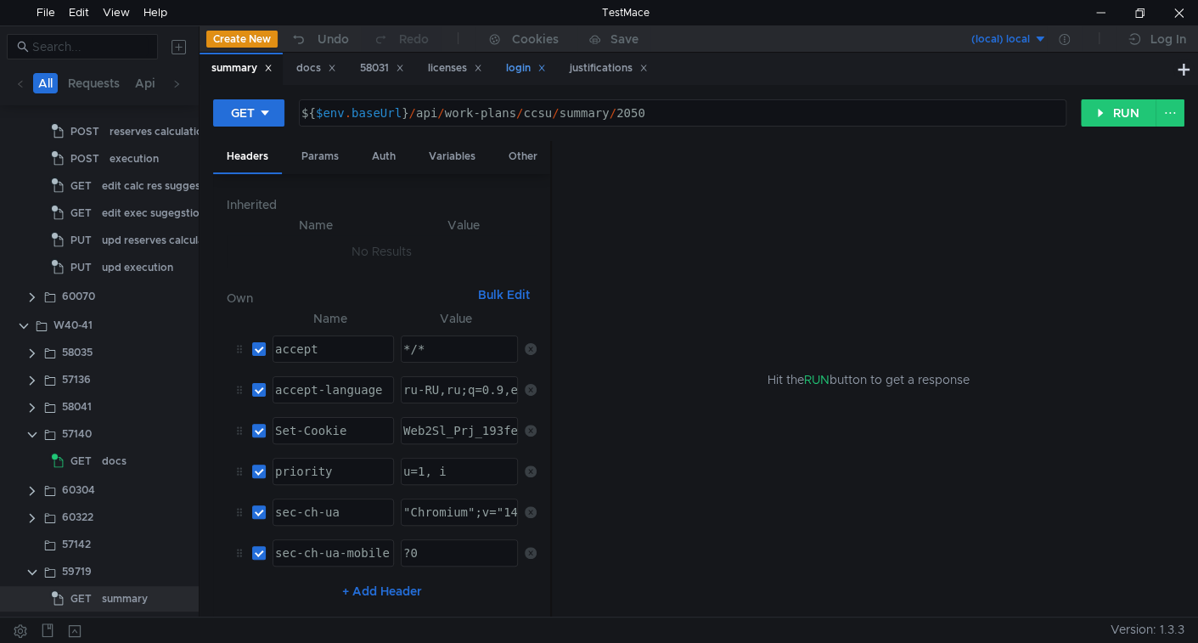
click at [646, 68] on icon at bounding box center [643, 68] width 6 height 6
click at [512, 69] on div "login" at bounding box center [525, 68] width 62 height 31
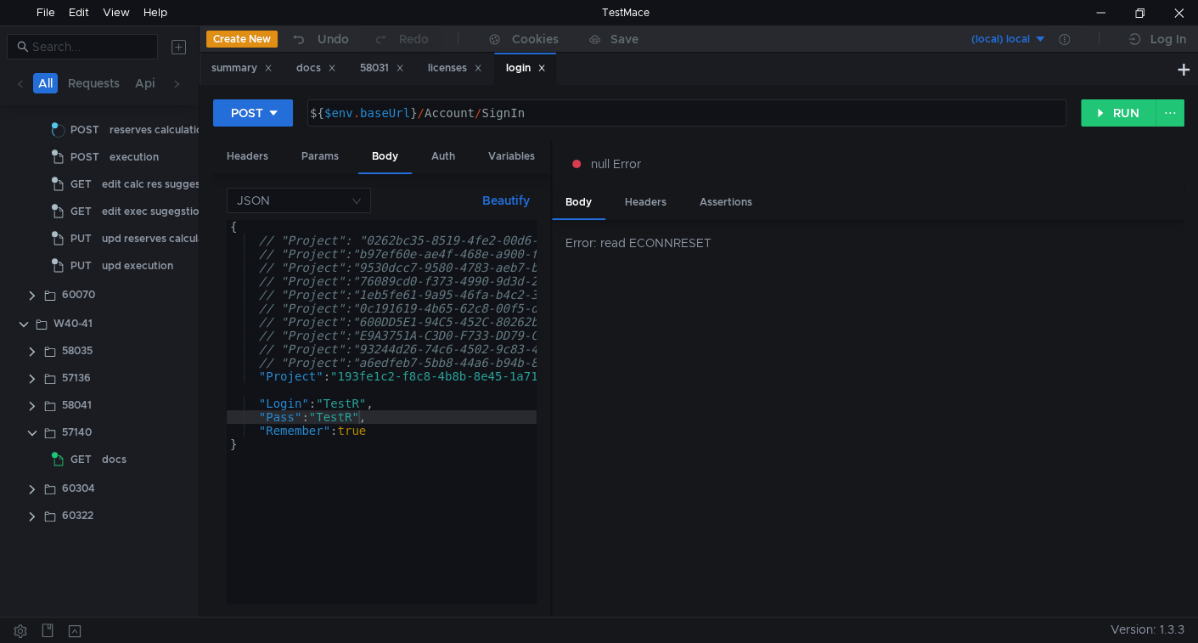
scroll to position [0, 0]
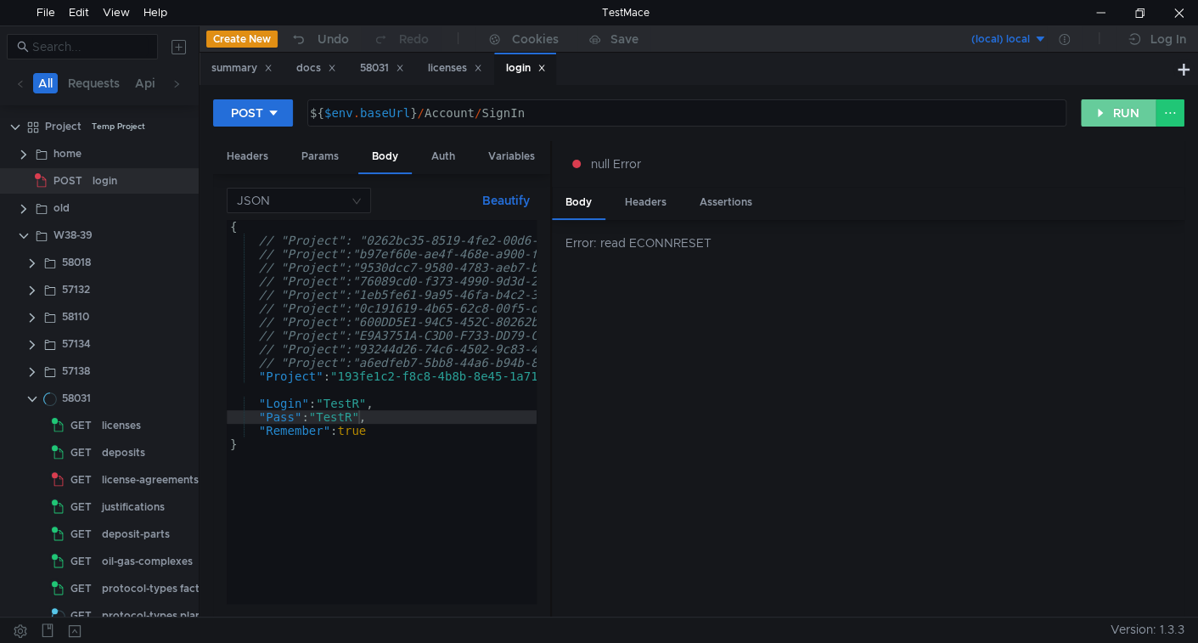
click at [1086, 103] on button "RUN" at bounding box center [1119, 112] width 76 height 27
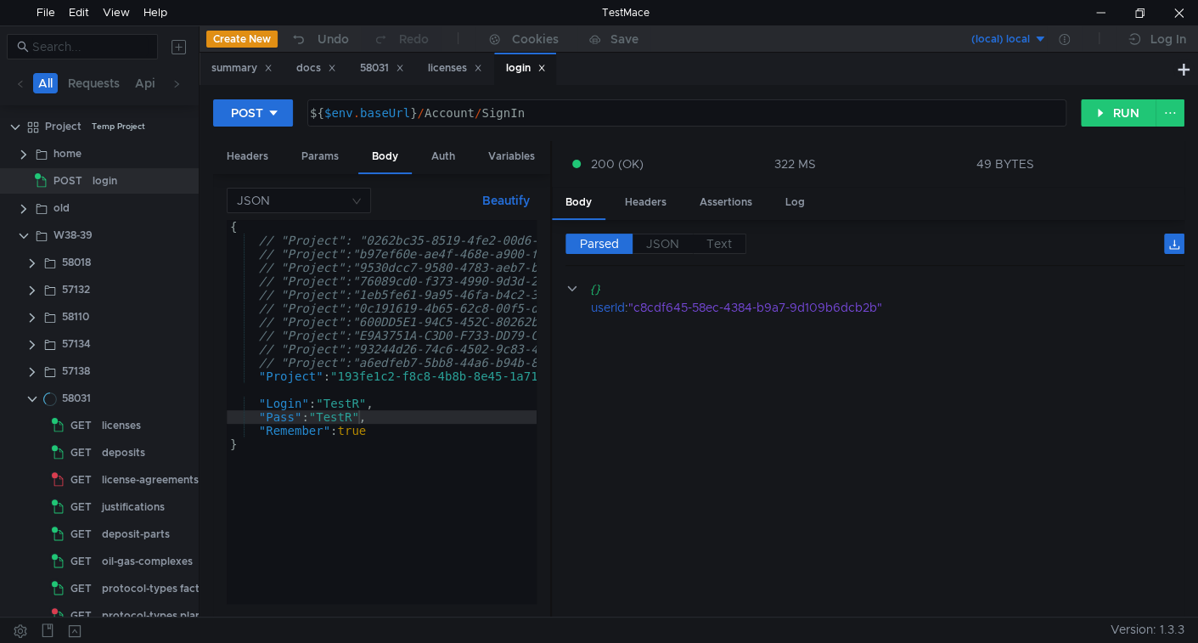
click at [546, 70] on icon at bounding box center [541, 68] width 8 height 8
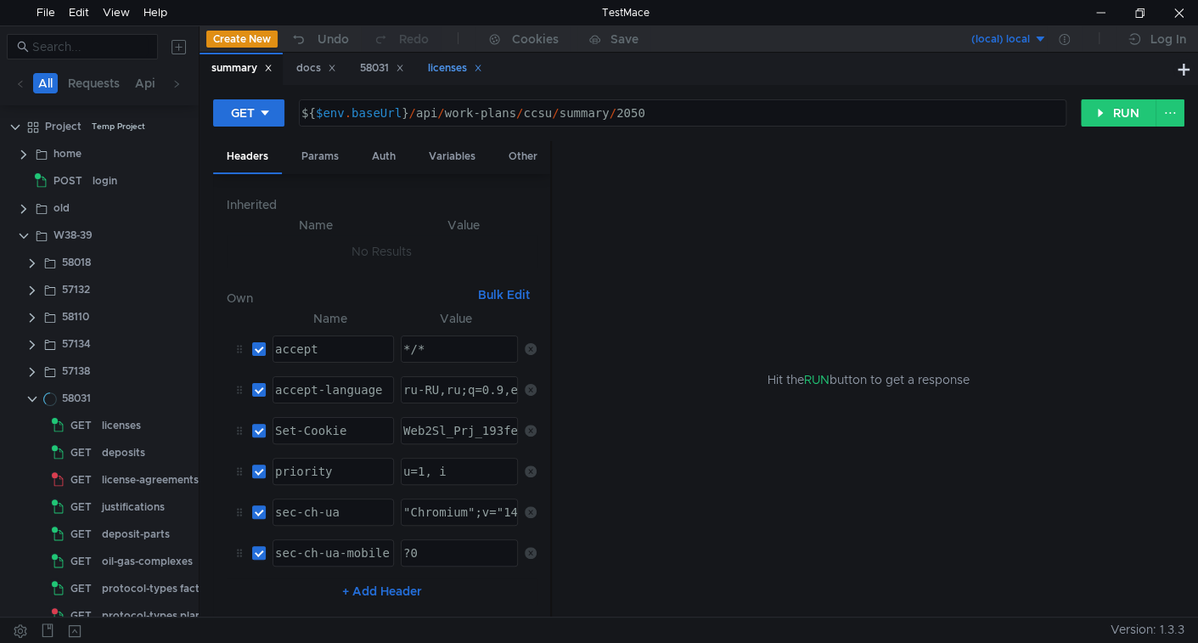
click at [454, 70] on div "licenses" at bounding box center [455, 68] width 54 height 18
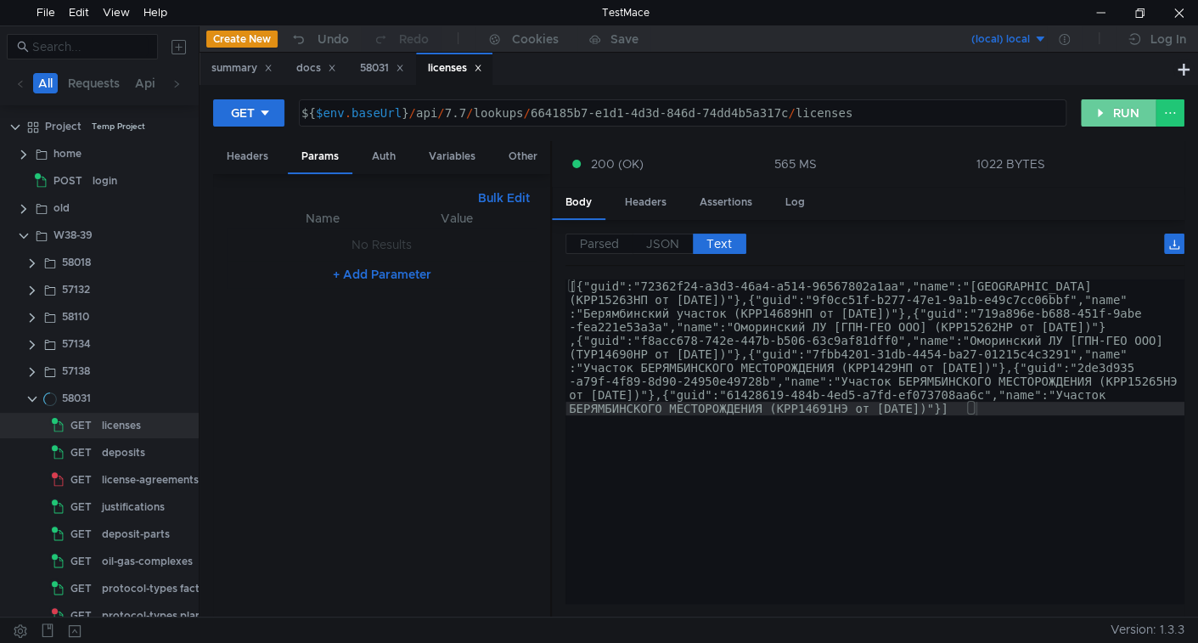
click at [1113, 107] on button "RUN" at bounding box center [1119, 112] width 76 height 27
click at [662, 249] on label "JSON" at bounding box center [663, 244] width 60 height 20
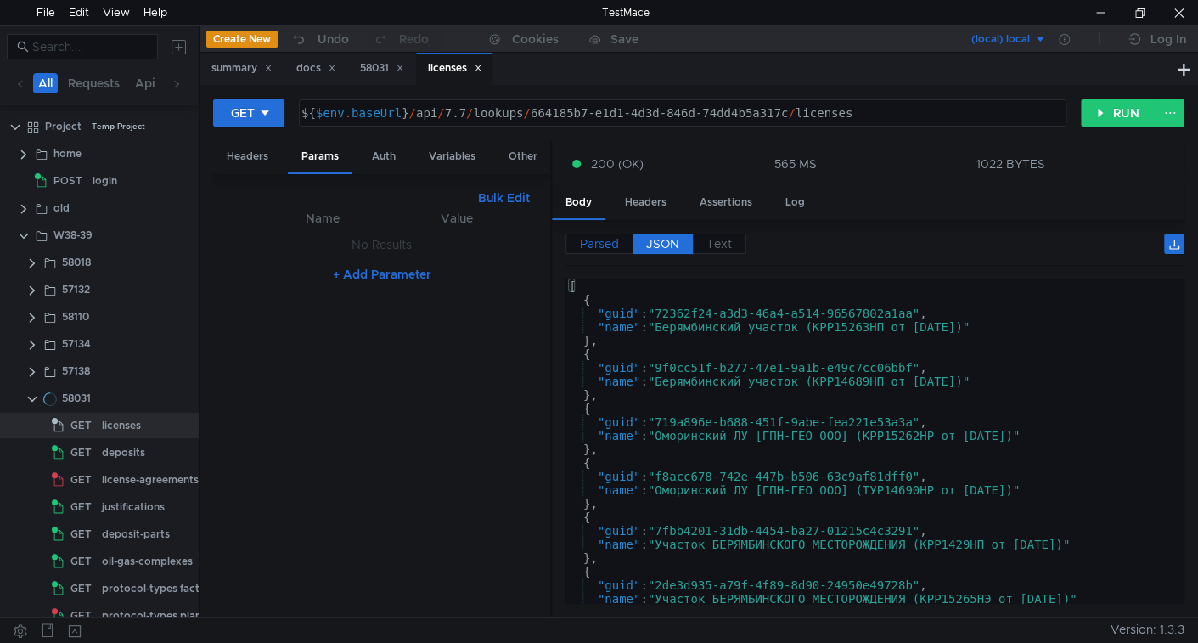
click at [622, 240] on label "Parsed" at bounding box center [599, 244] width 67 height 20
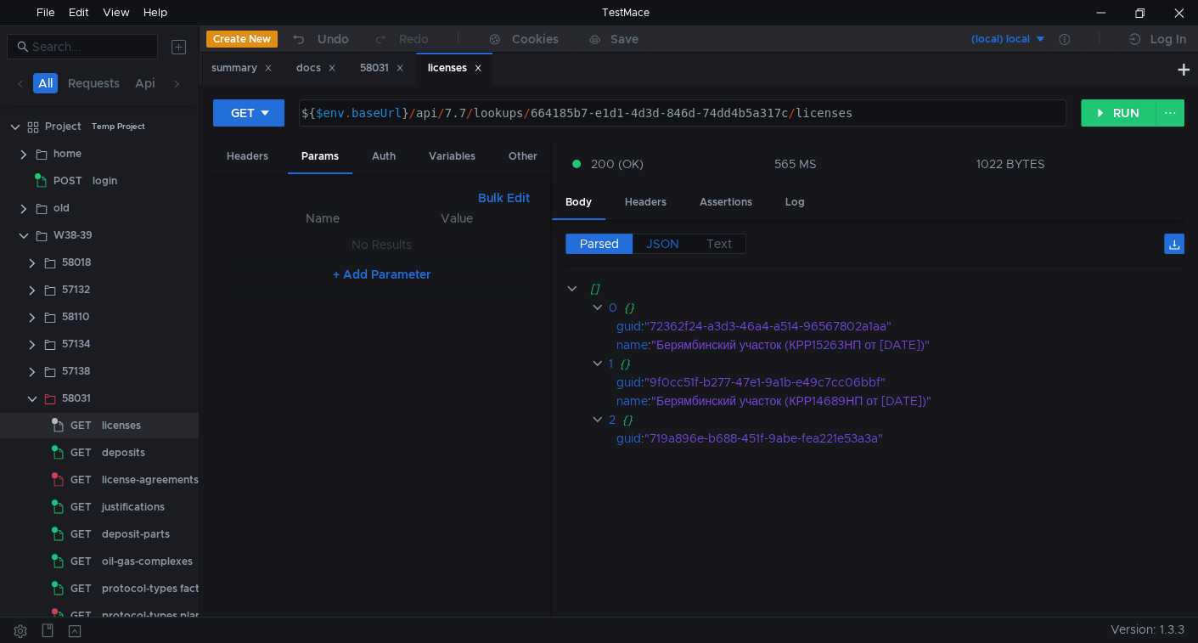
click at [669, 245] on span "JSON" at bounding box center [662, 243] width 33 height 15
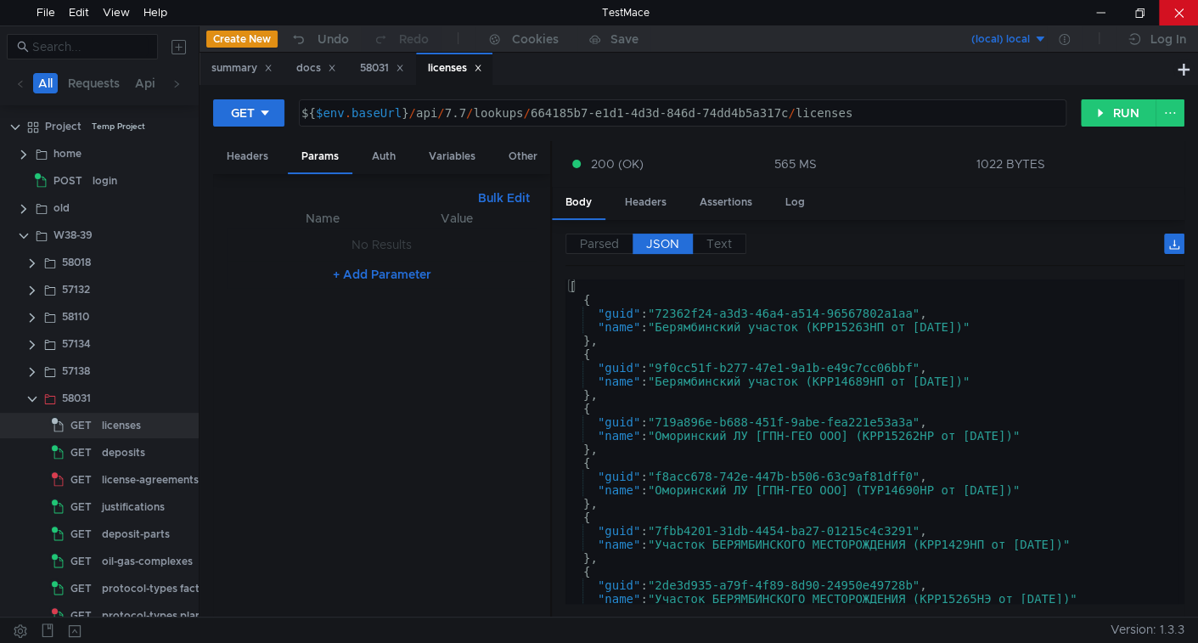
click at [1194, 2] on div at bounding box center [1178, 12] width 39 height 25
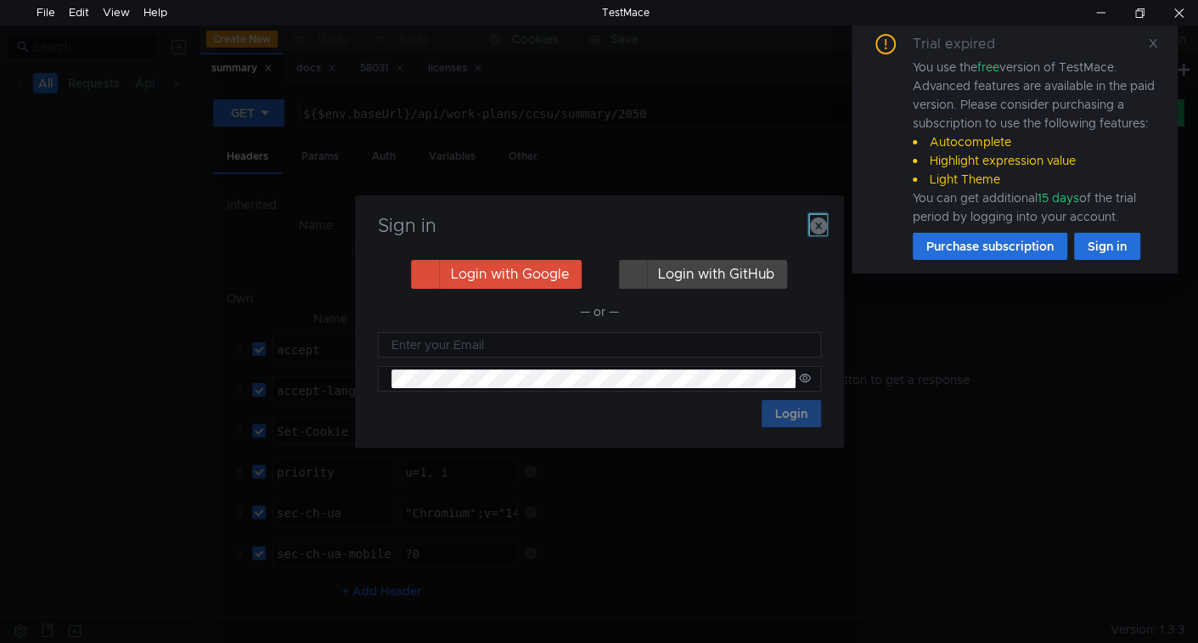
click at [816, 232] on icon "button" at bounding box center [818, 225] width 17 height 17
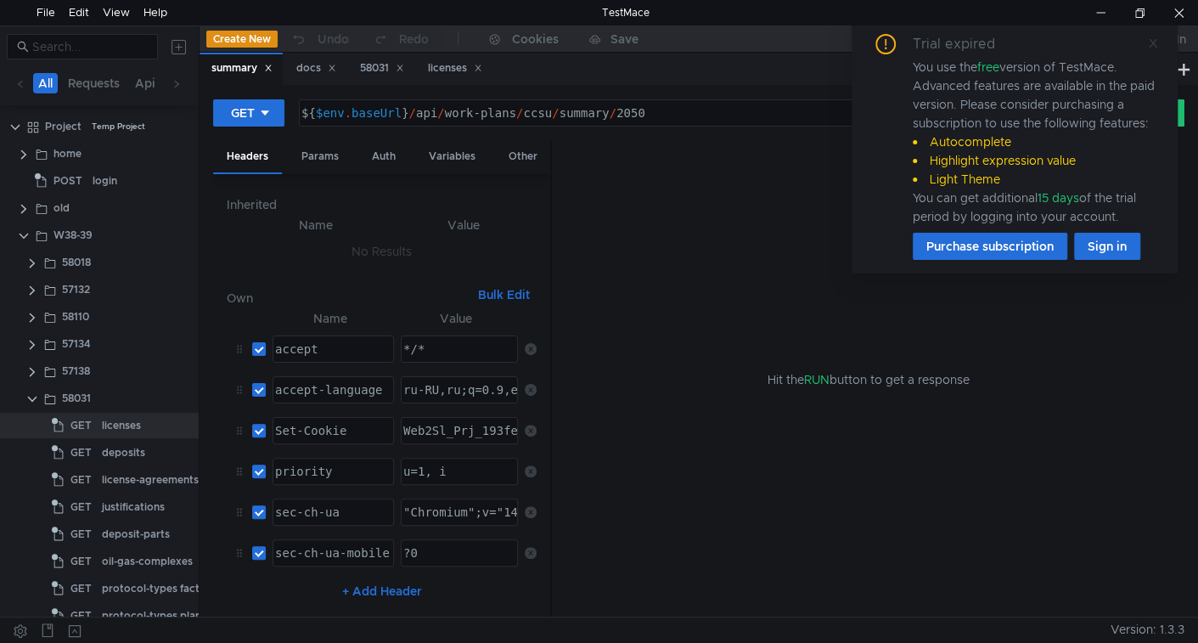
click at [1153, 38] on icon at bounding box center [1153, 43] width 12 height 12
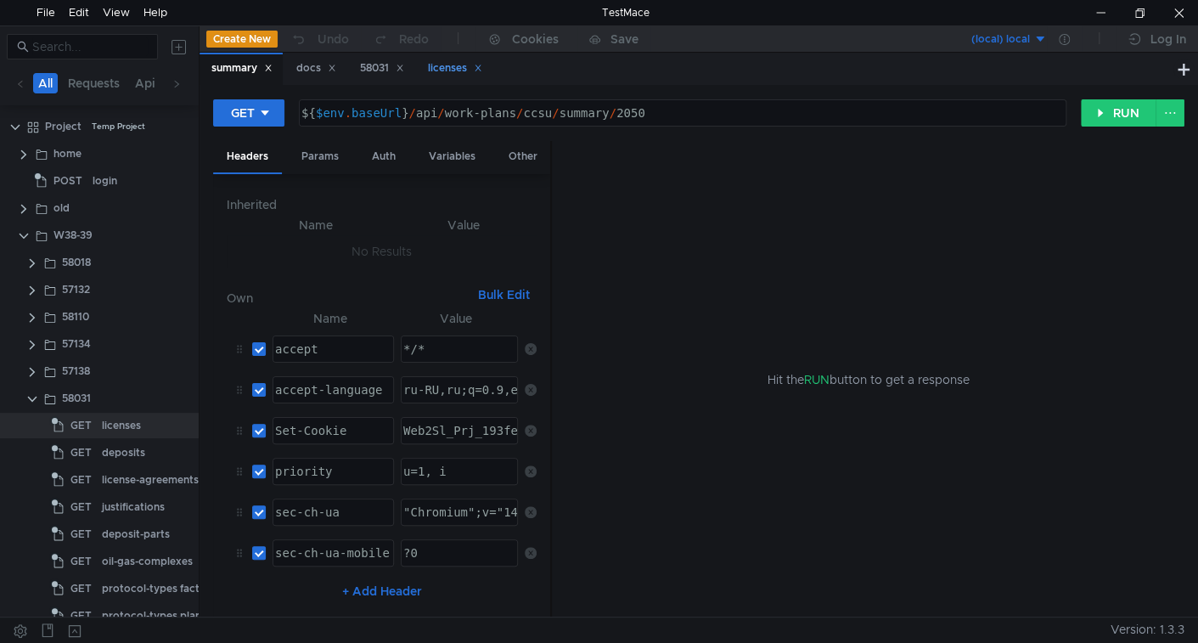
click at [450, 65] on div "licenses" at bounding box center [455, 68] width 54 height 18
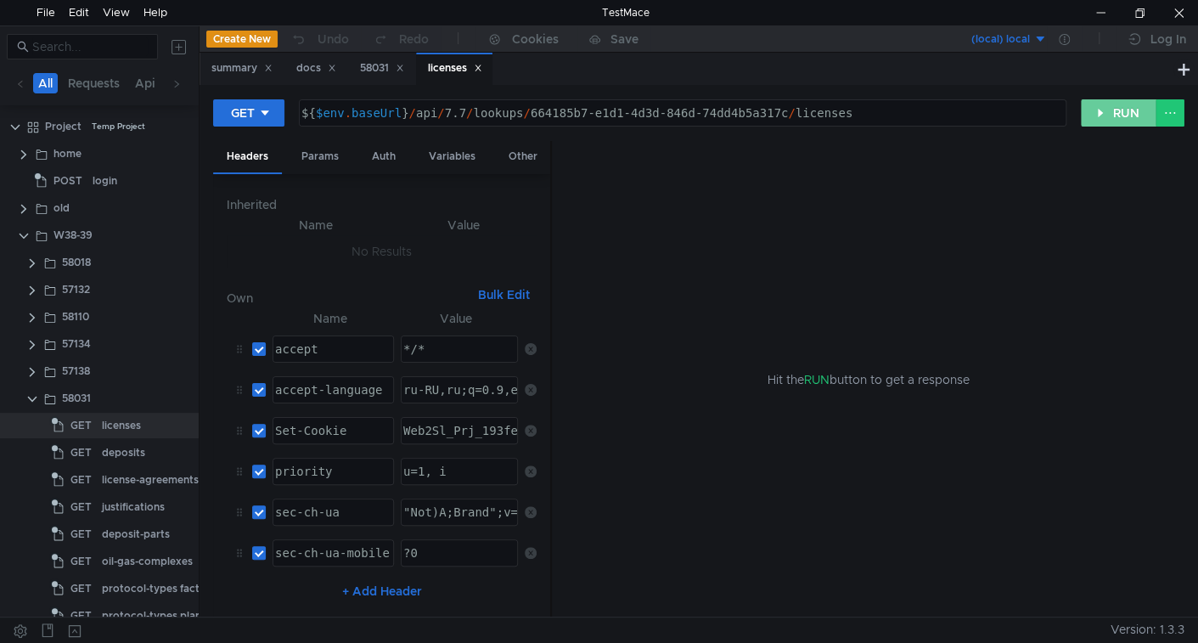
click at [1096, 114] on button "RUN" at bounding box center [1119, 112] width 76 height 27
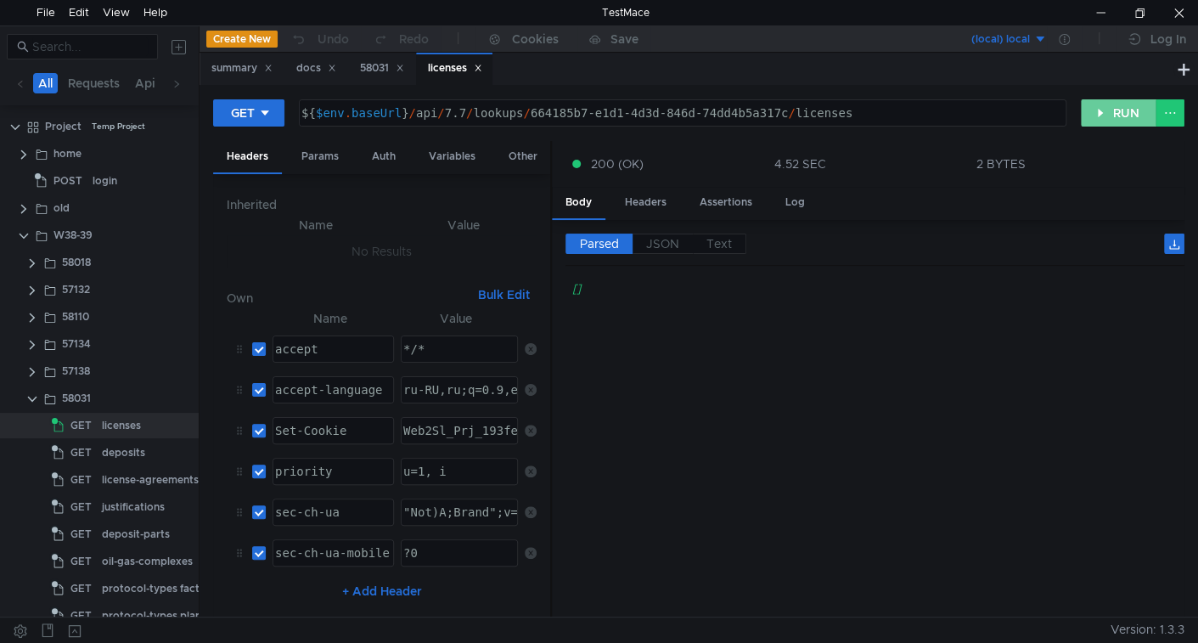
click at [1140, 101] on button "RUN" at bounding box center [1119, 112] width 76 height 27
click at [1111, 110] on button "RUN" at bounding box center [1119, 112] width 76 height 27
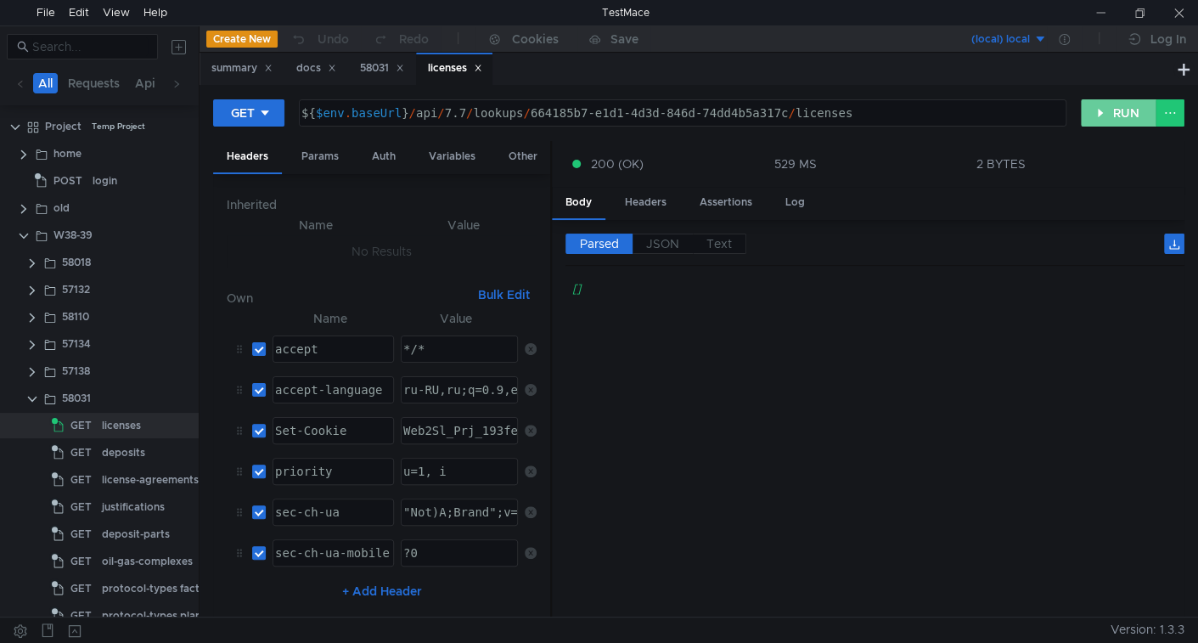
drag, startPoint x: 1104, startPoint y: 115, endPoint x: 953, endPoint y: 349, distance: 278.9
click at [1103, 120] on button "RUN" at bounding box center [1119, 112] width 76 height 27
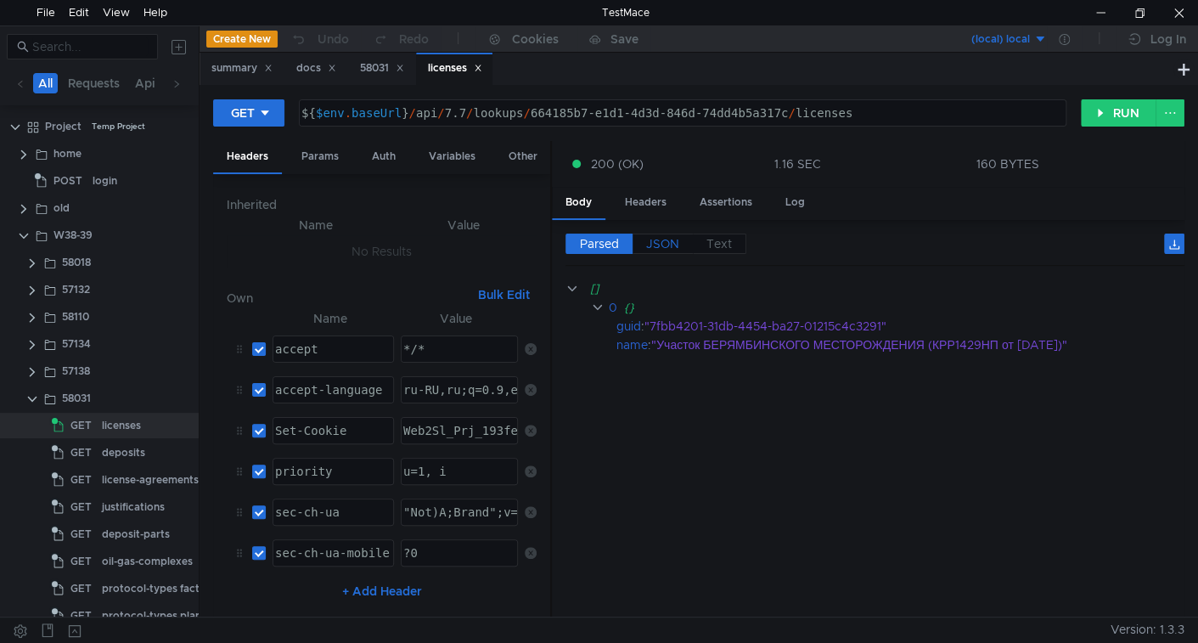
click at [672, 239] on span "JSON" at bounding box center [662, 243] width 33 height 15
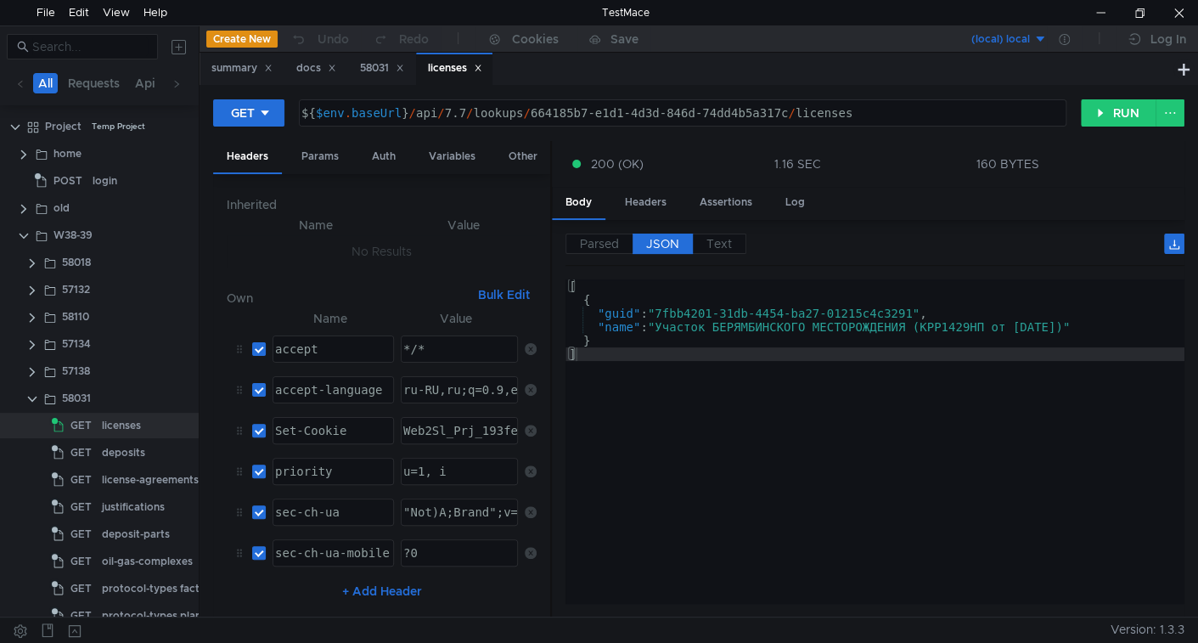
click at [716, 255] on div "Parsed JSON Text" at bounding box center [875, 250] width 619 height 32
click at [717, 248] on span "Text" at bounding box center [718, 243] width 25 height 15
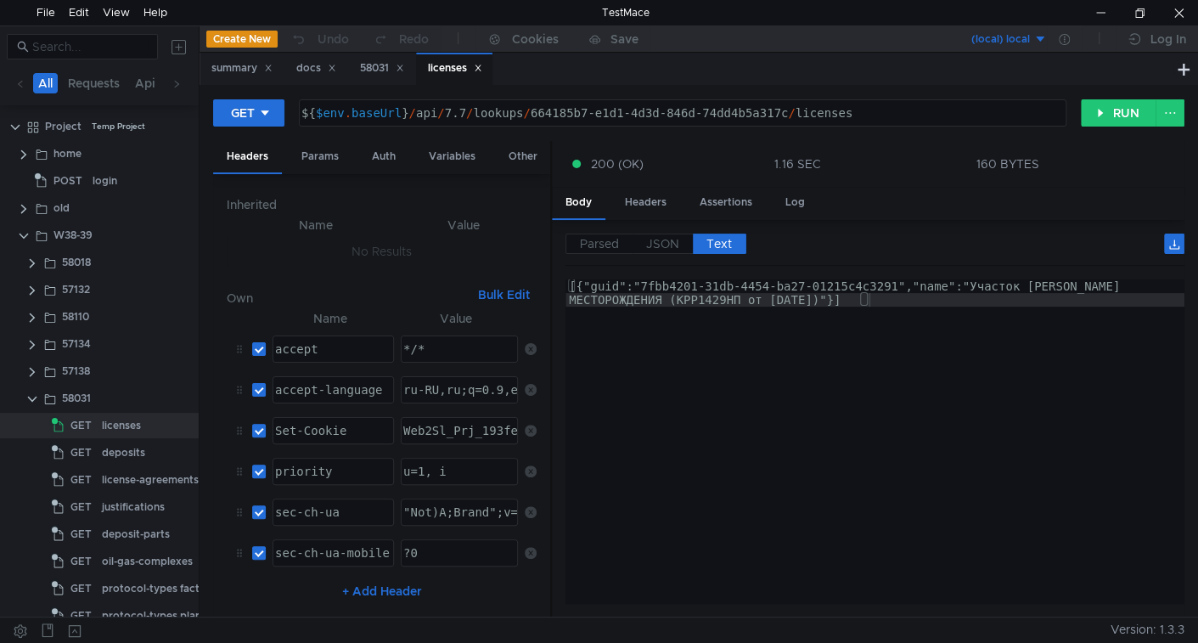
type textarea "[{"guid":"7fbb4201-31db-4454-ba27-01215c4c3291","name":"Участок БЕРЯМБИНСКОГО М…"
click at [729, 306] on div "[{"guid":"7fbb4201-31db-4454-ba27-01215c4c3291","name":"Участок БЕРЯМБИНСКОГО М…" at bounding box center [875, 465] width 619 height 373
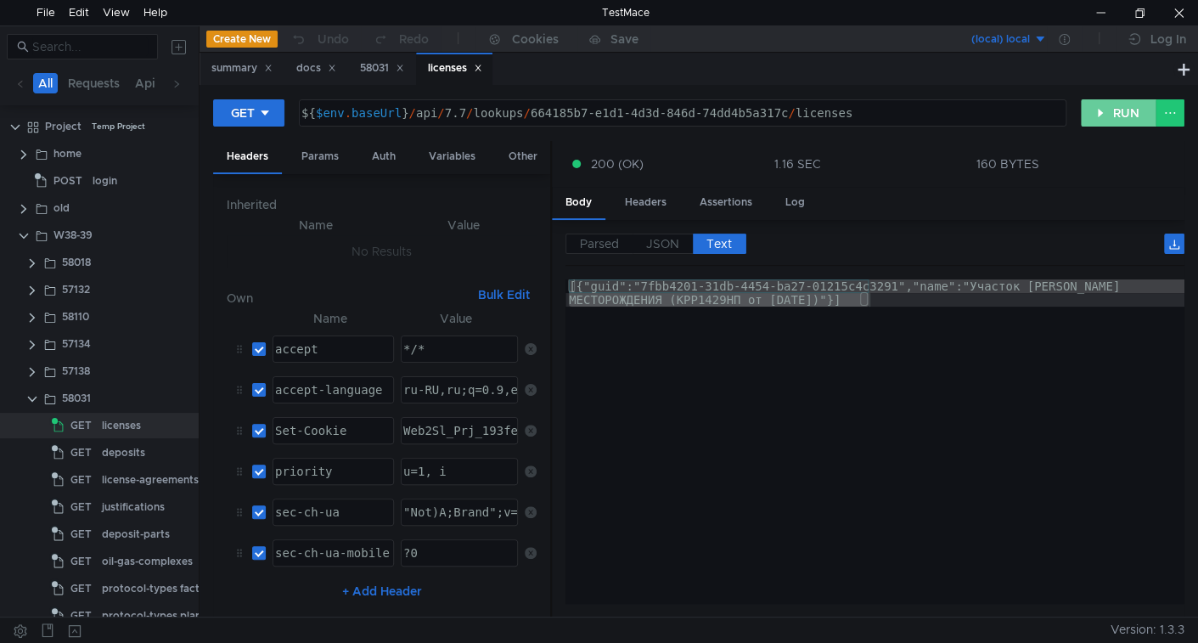
click at [1115, 123] on button "RUN" at bounding box center [1119, 112] width 76 height 27
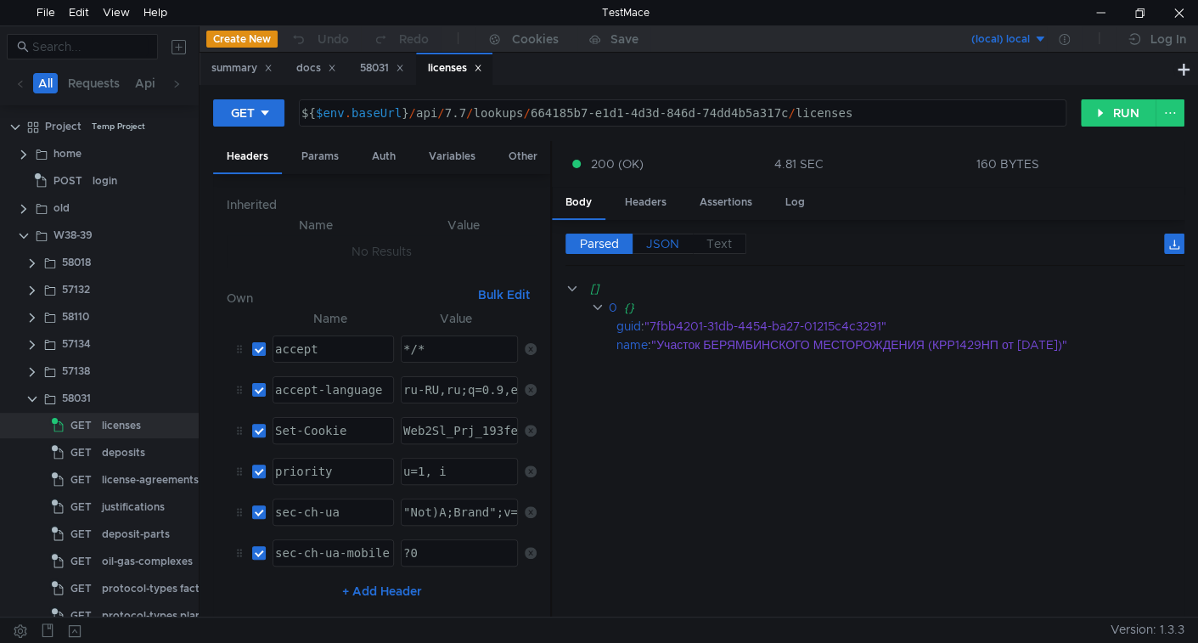
click at [656, 237] on span "JSON" at bounding box center [662, 243] width 33 height 15
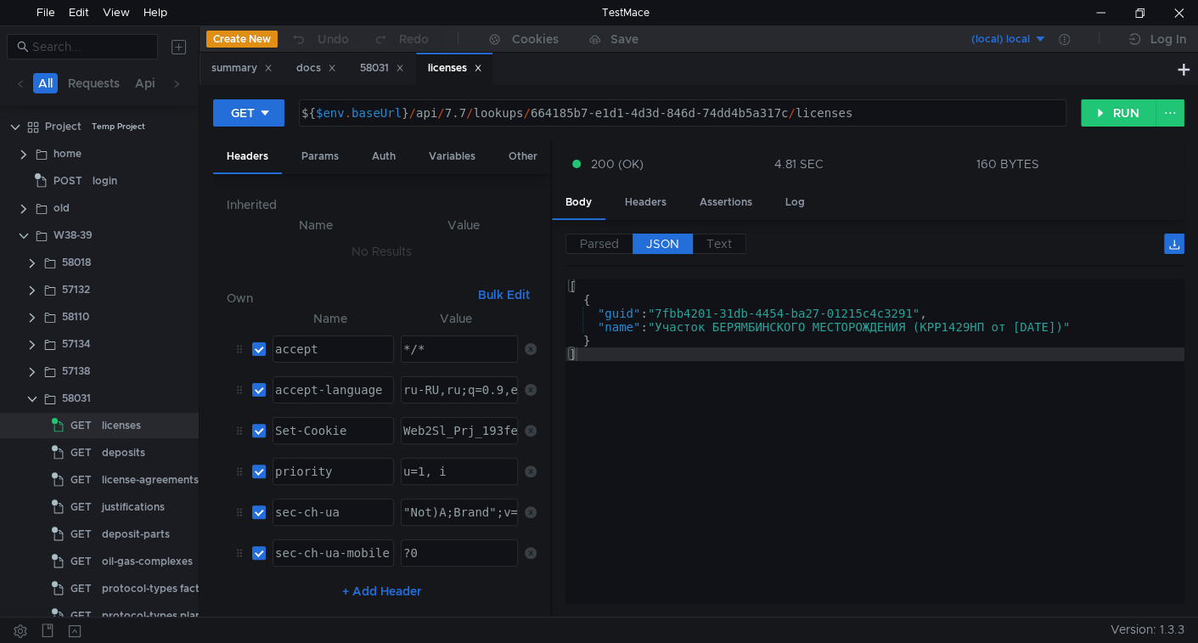
type textarea "${$env.baseUrl}/api/7.7/lookups/664185b7-e1d1-4d3d-846d-74dd4b5a317c/licenses"
click at [573, 115] on div "${ $env . baseUrl } / api / 7.7 / lookups / 664185b7-e1d1-4d3d-846d-74dd4b5a317…" at bounding box center [681, 126] width 766 height 41
drag, startPoint x: 573, startPoint y: 115, endPoint x: 722, endPoint y: 119, distance: 148.6
click at [722, 119] on div "${ $env . baseUrl } / api / 7.7 / lookups / 664185b7-e1d1-4d3d-846d-74dd4b5a317…" at bounding box center [681, 126] width 766 height 41
